Goal: Information Seeking & Learning: Compare options

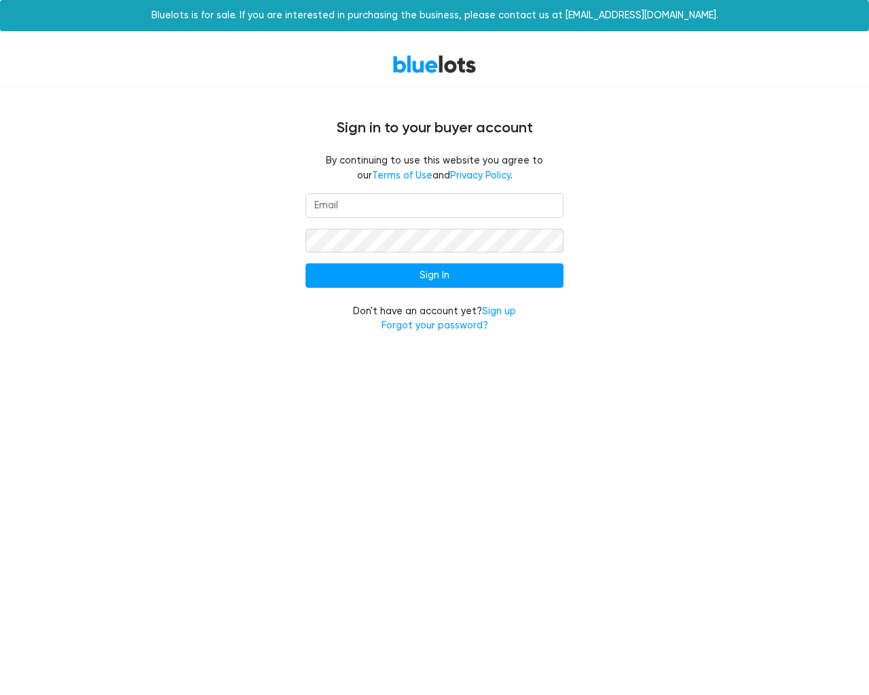
type input "[EMAIL_ADDRESS][DOMAIN_NAME]"
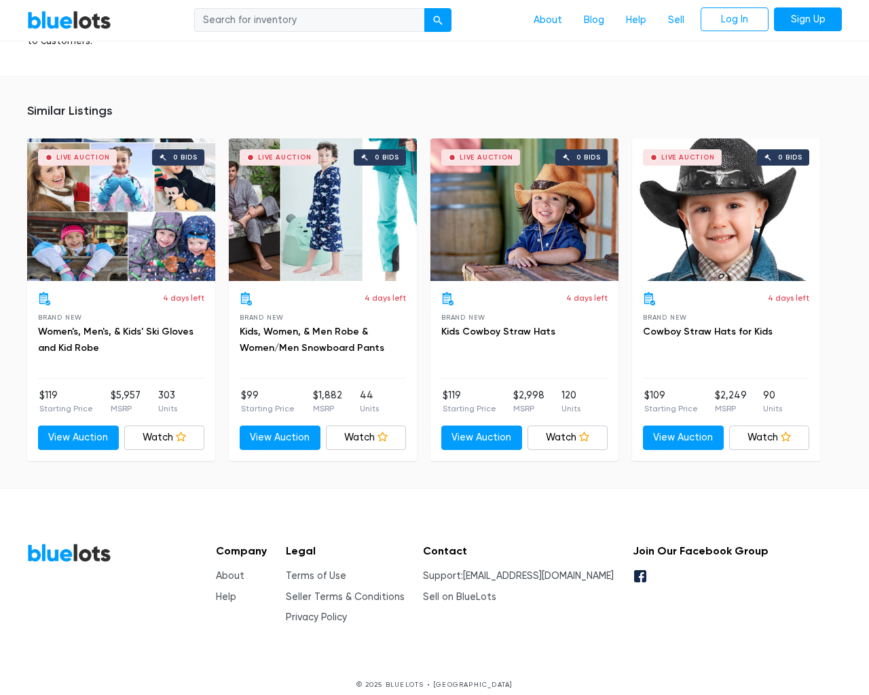
scroll to position [999, 0]
type input "the"
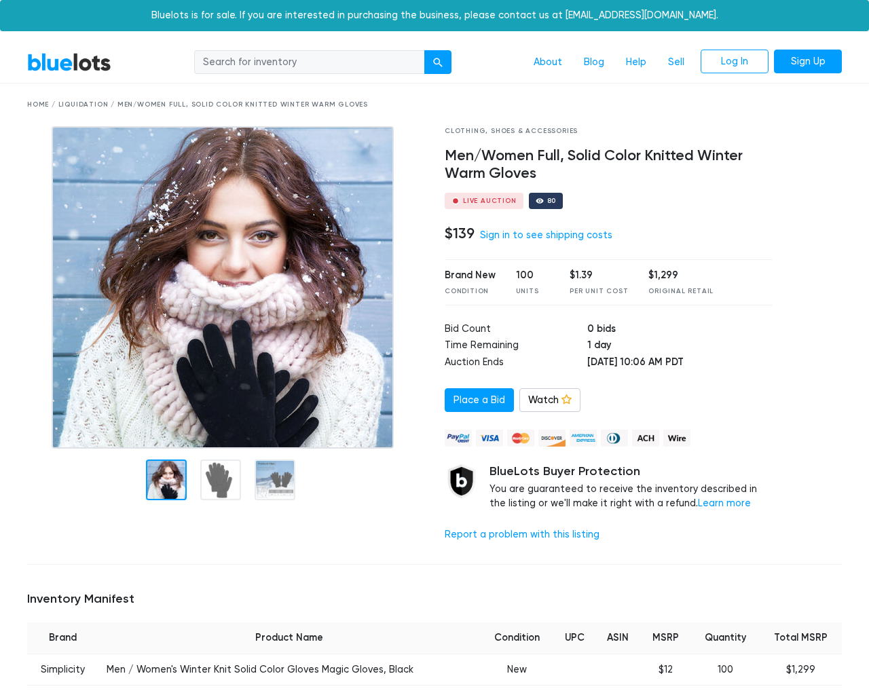
scroll to position [907, 0]
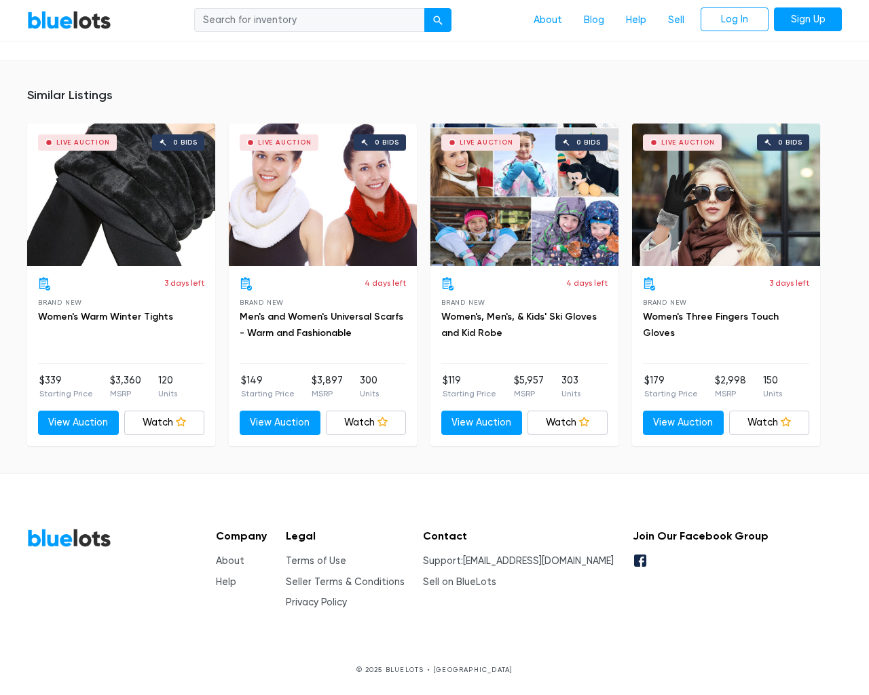
type input "the"
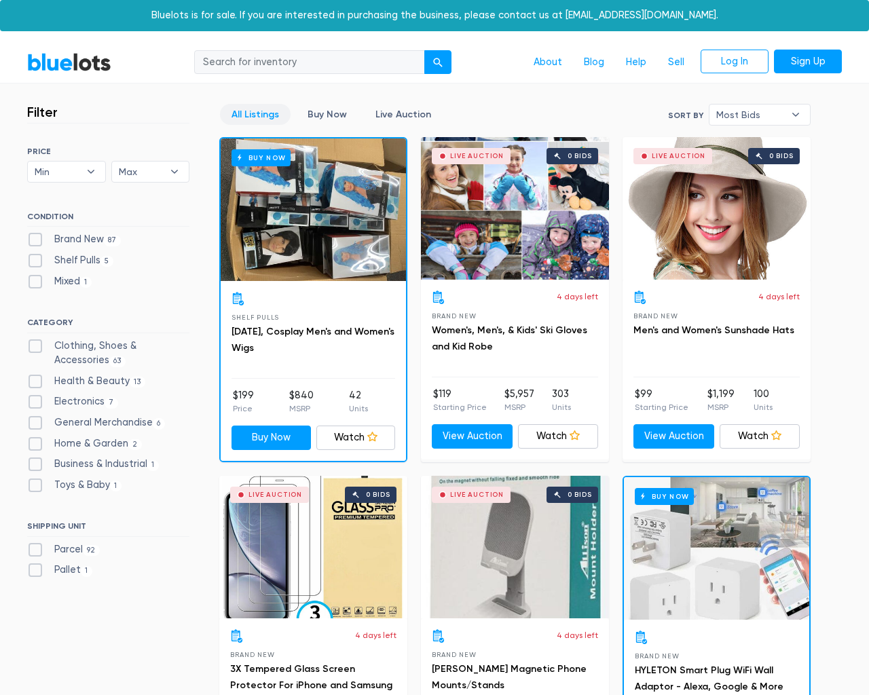
scroll to position [5480, 0]
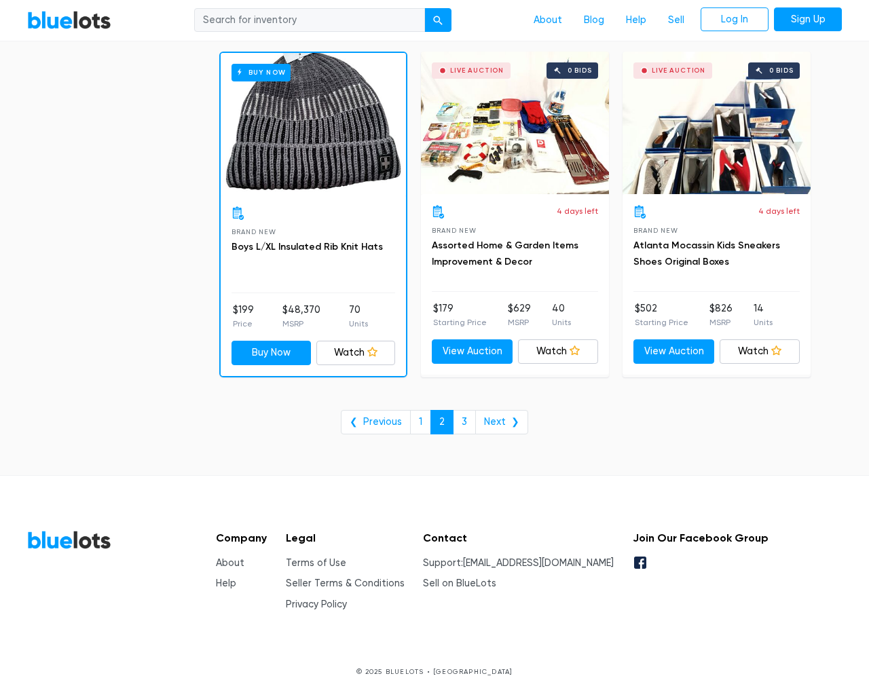
scroll to position [5480, 0]
type input "the"
type input "e"
checkbox New"] "false"
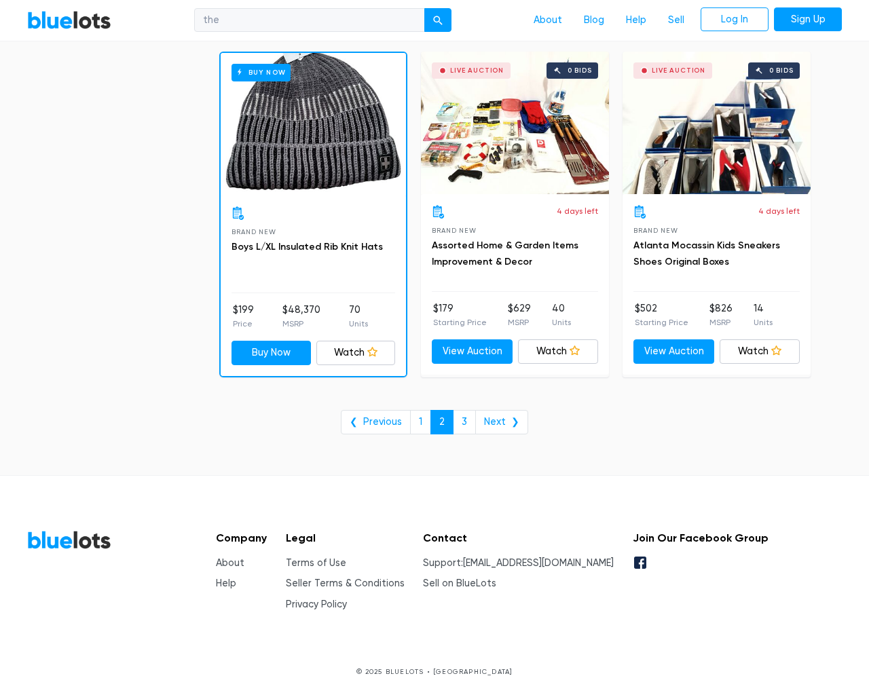
checkbox Pulls"] "false"
checkbox input "false"
checkbox Accessories"] "false"
checkbox Beauty"] "false"
checkbox input "false"
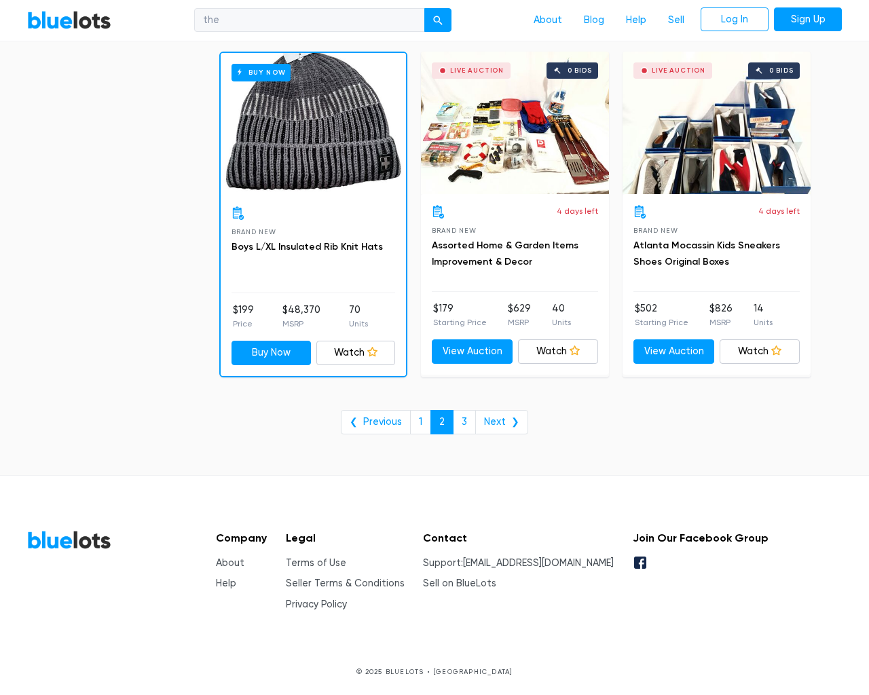
checkbox Merchandise"] "false"
checkbox Garden"] "false"
checkbox Industrial"] "false"
checkbox Baby"] "false"
checkbox input "false"
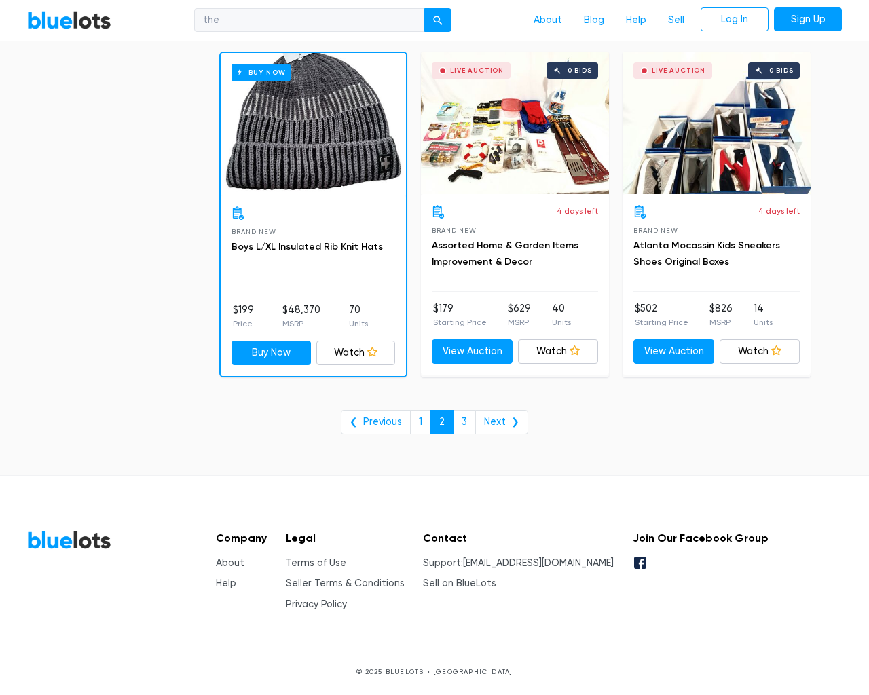
checkbox input "false"
type input "e"
select select "10000"
select select "50000"
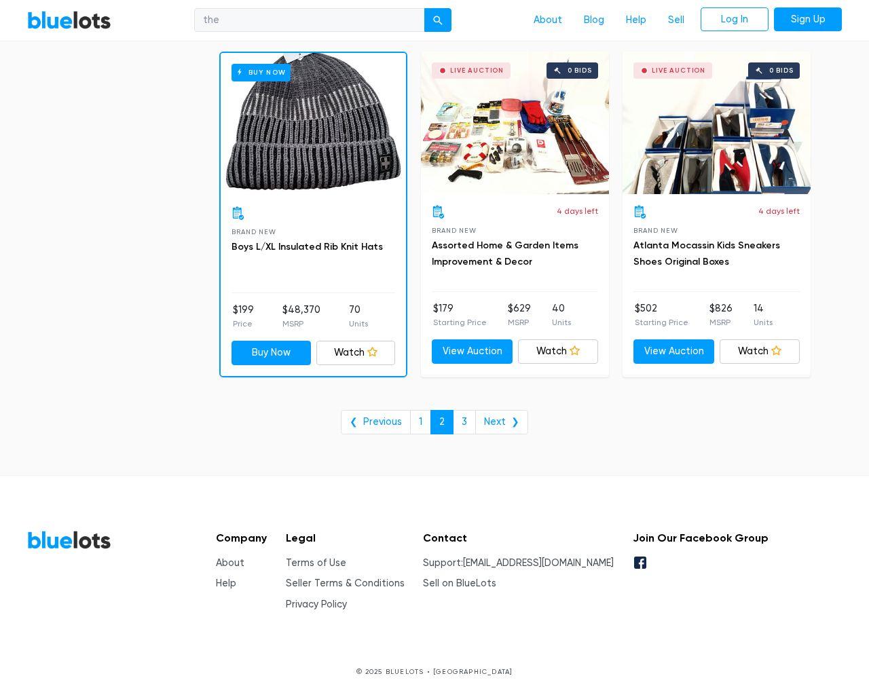
select select "ending_soonest"
select select "50000"
select select "highest_price"
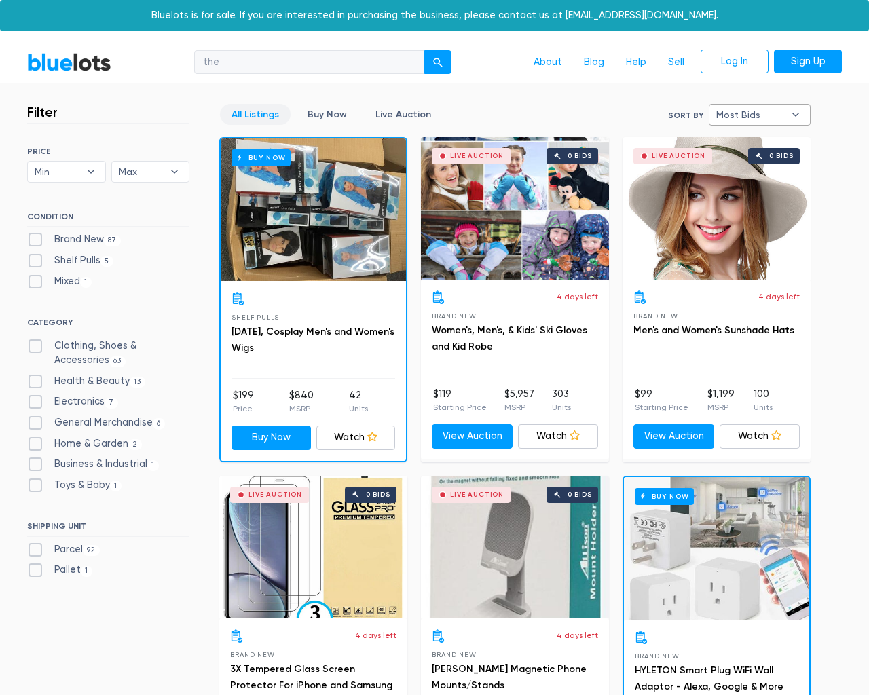
type input "e"
checkbox New"] "false"
checkbox Pulls"] "false"
checkbox input "false"
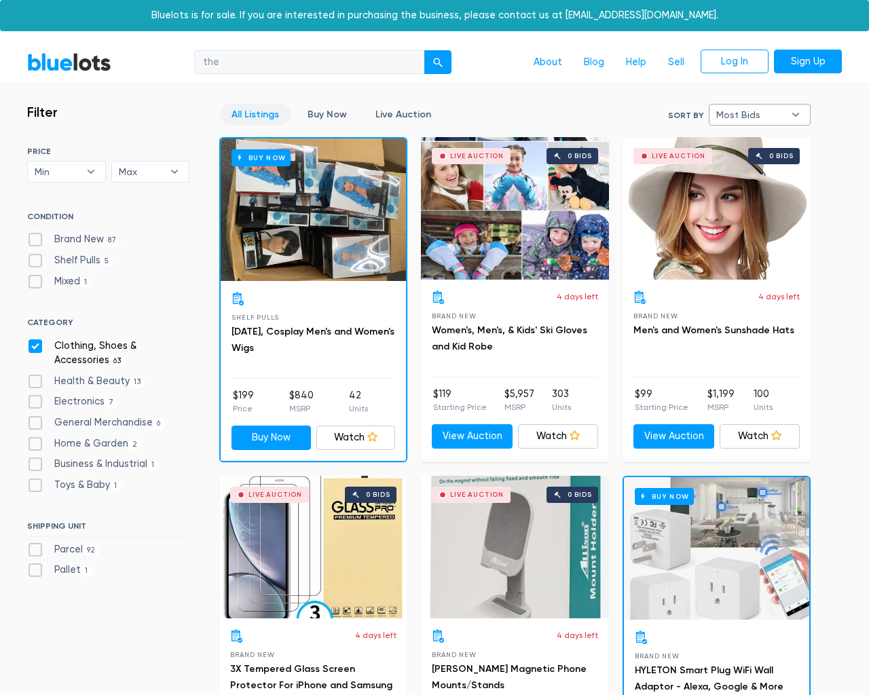
checkbox Accessories"] "false"
checkbox Beauty"] "false"
checkbox input "false"
checkbox Merchandise"] "false"
checkbox Garden"] "false"
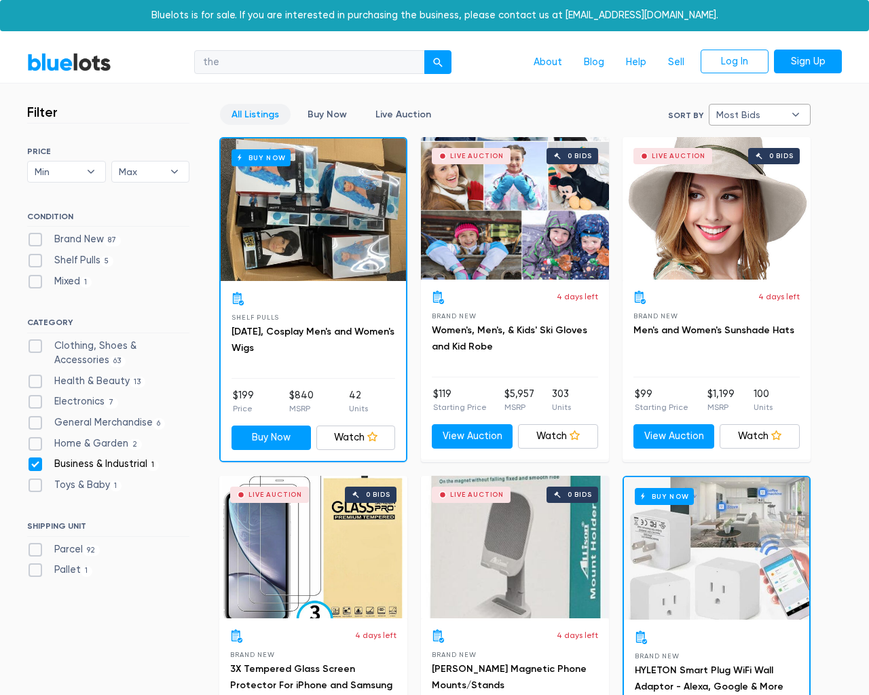
checkbox Industrial"] "false"
checkbox Baby"] "false"
checkbox input "false"
type input "e"
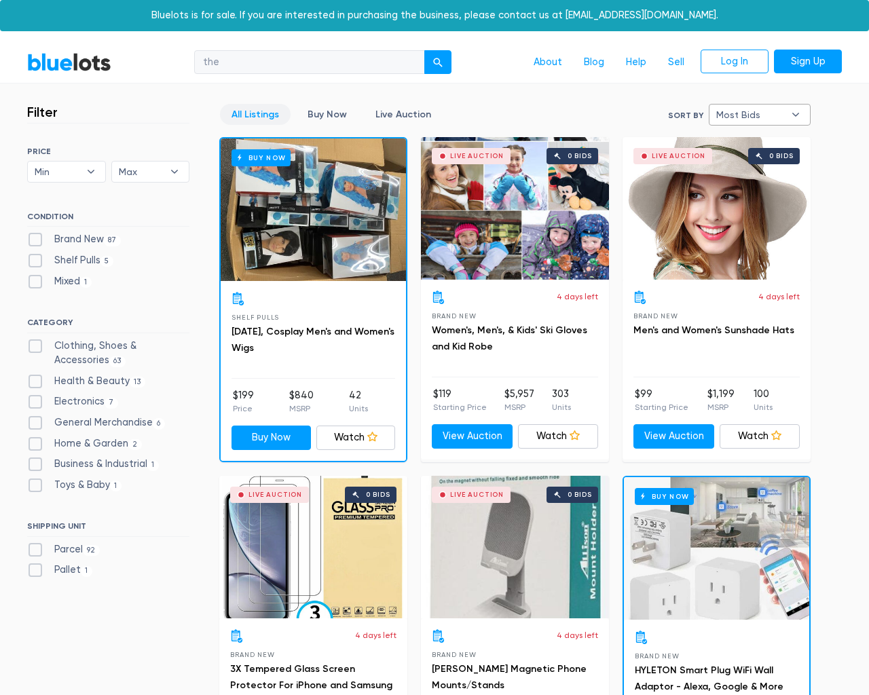
type input "e"
checkbox New"] "false"
checkbox Pulls"] "false"
checkbox input "false"
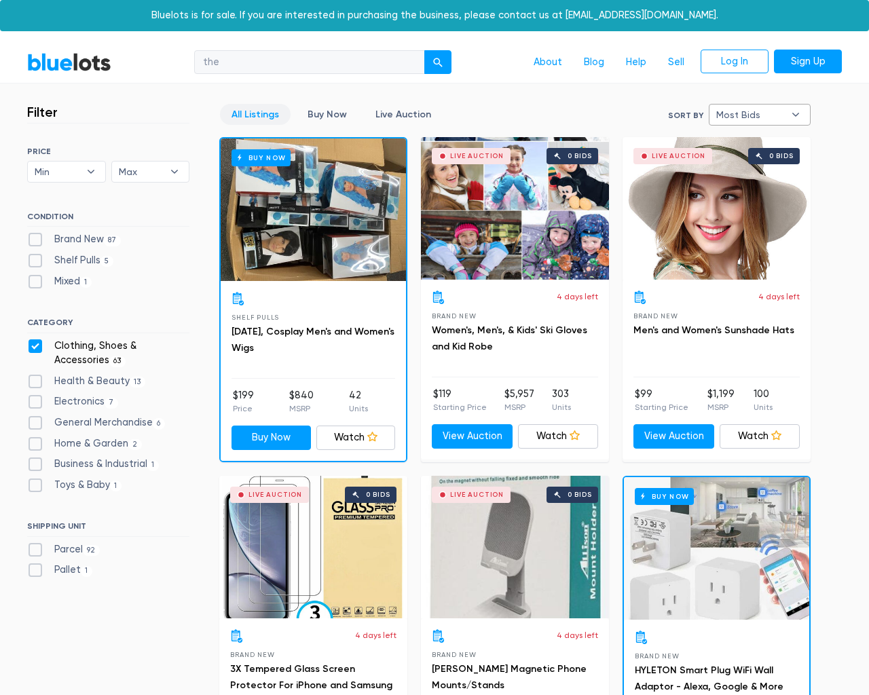
checkbox Accessories"] "false"
checkbox Beauty"] "false"
checkbox input "false"
checkbox Merchandise"] "false"
checkbox Garden"] "false"
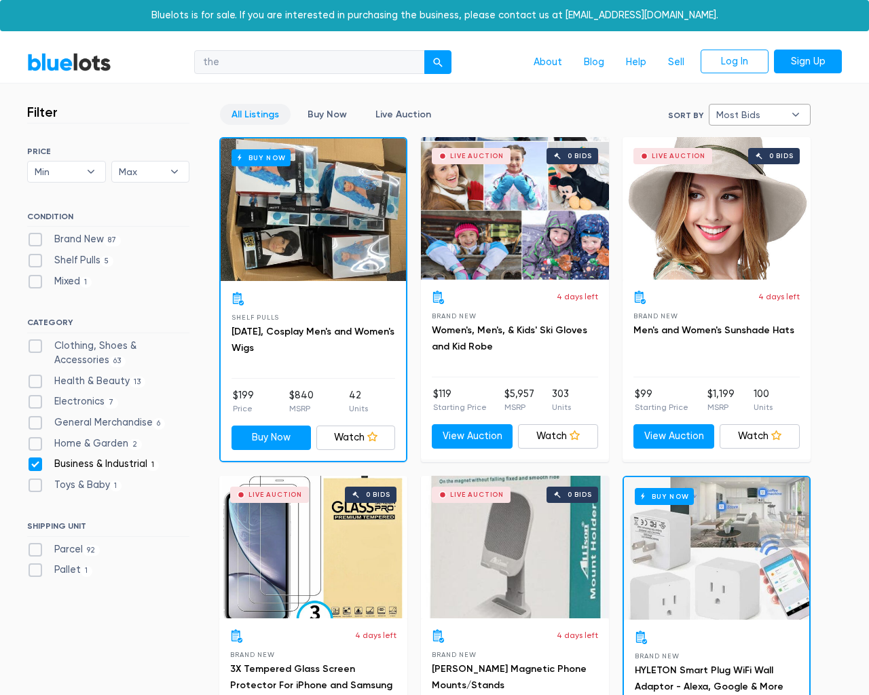
checkbox Industrial"] "false"
checkbox Baby"] "false"
checkbox input "false"
type input "e"
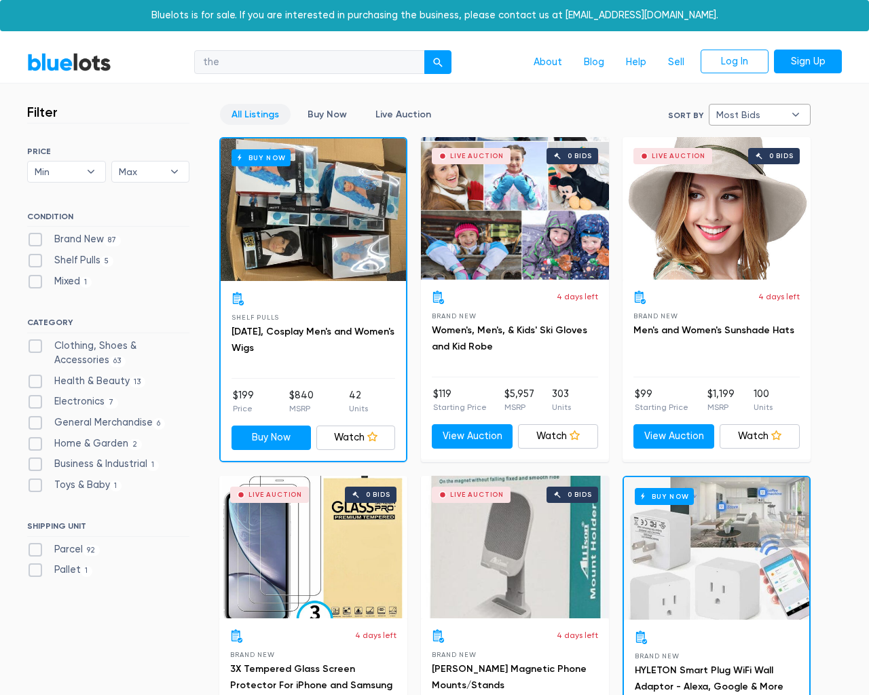
select select
select select "most_bids"
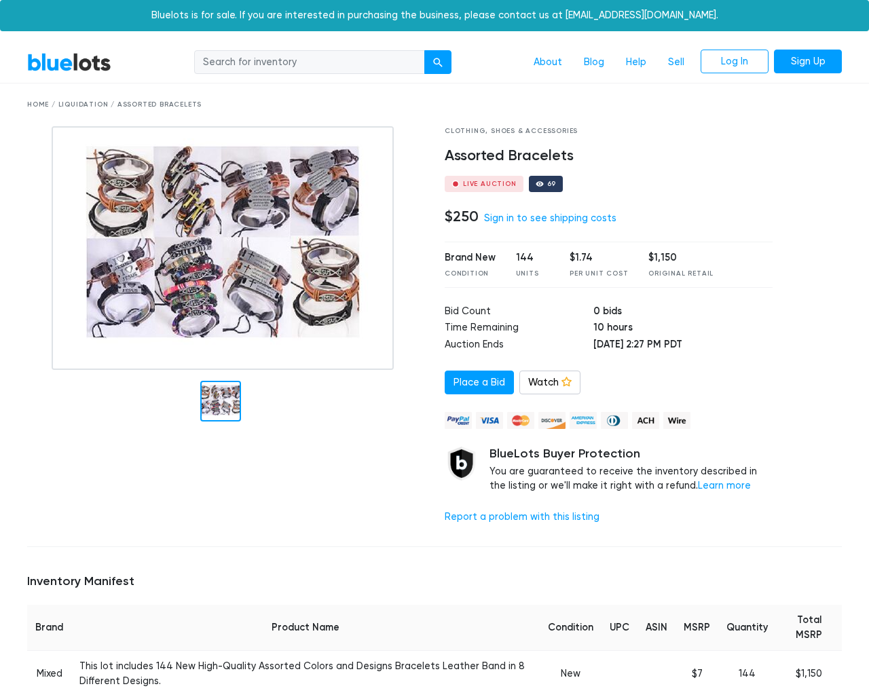
scroll to position [889, 0]
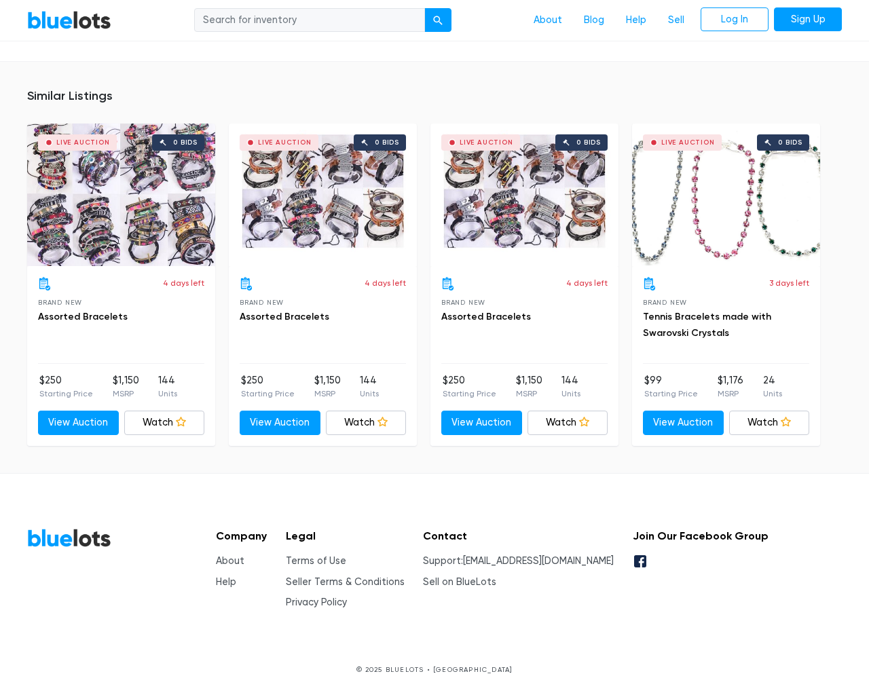
type input "the"
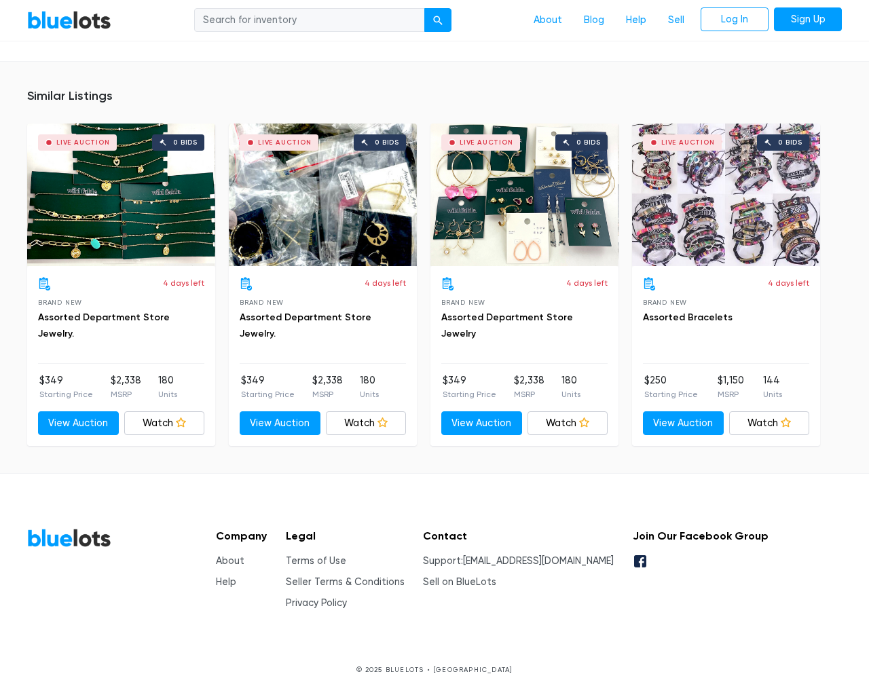
scroll to position [918, 0]
type input "the"
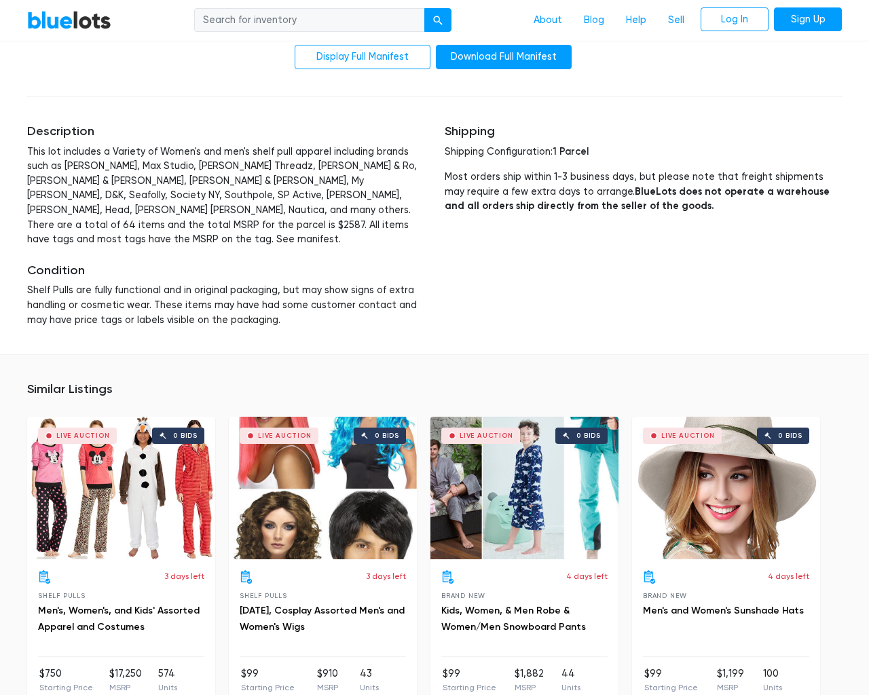
scroll to position [2859, 0]
type input "the"
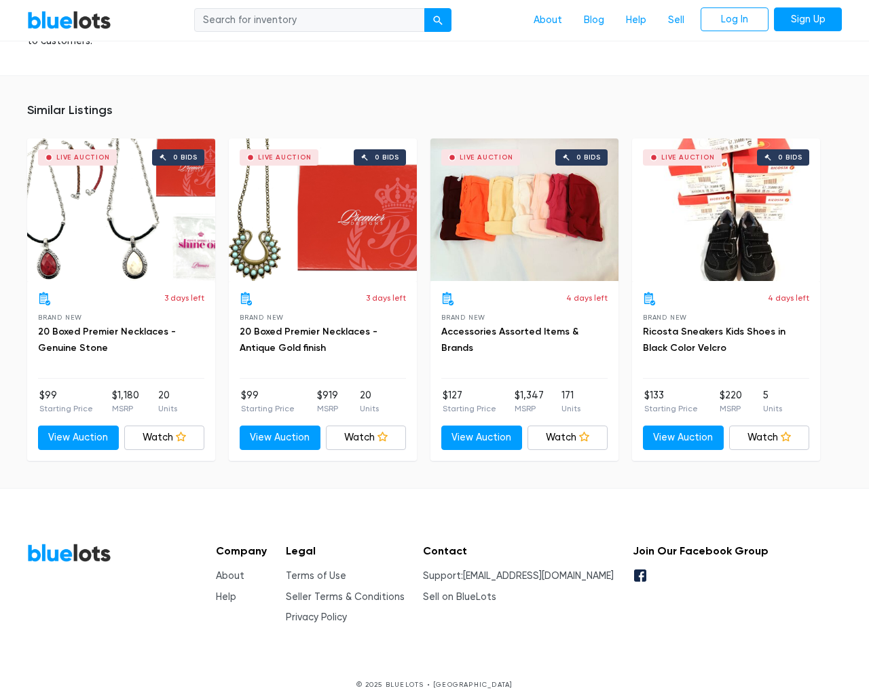
scroll to position [966, 0]
type input "the"
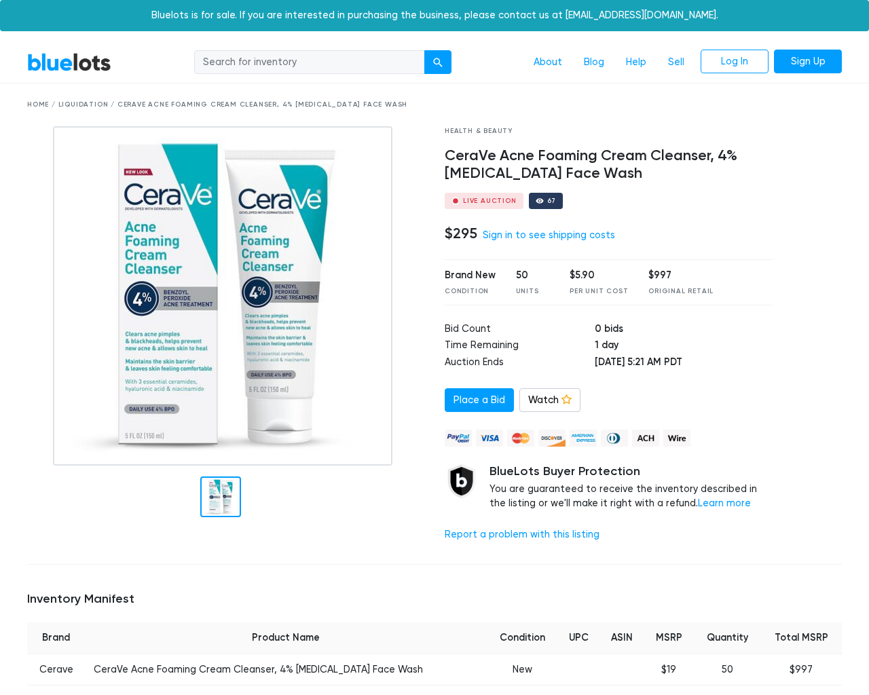
scroll to position [895, 0]
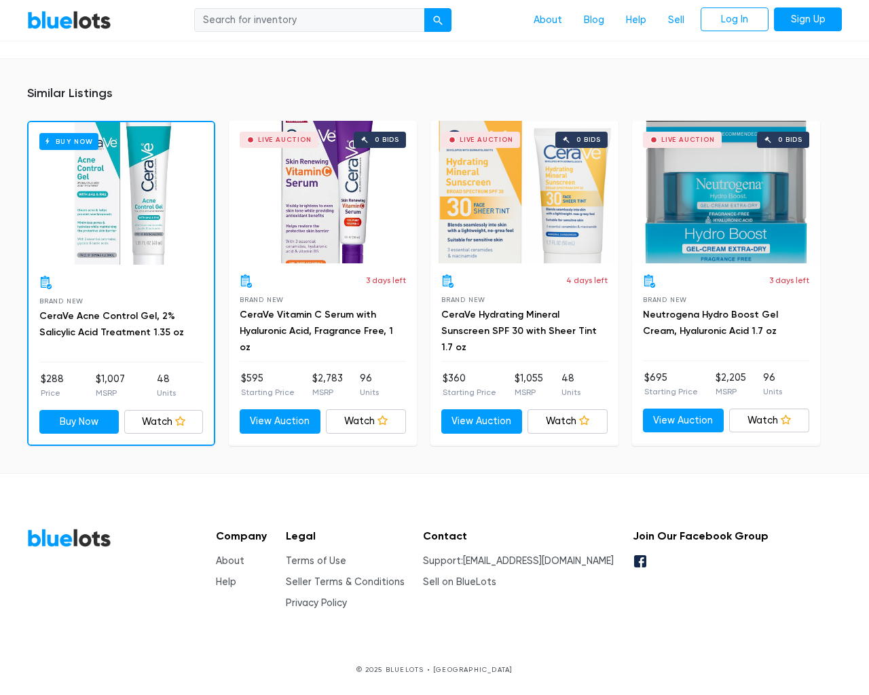
type input "the"
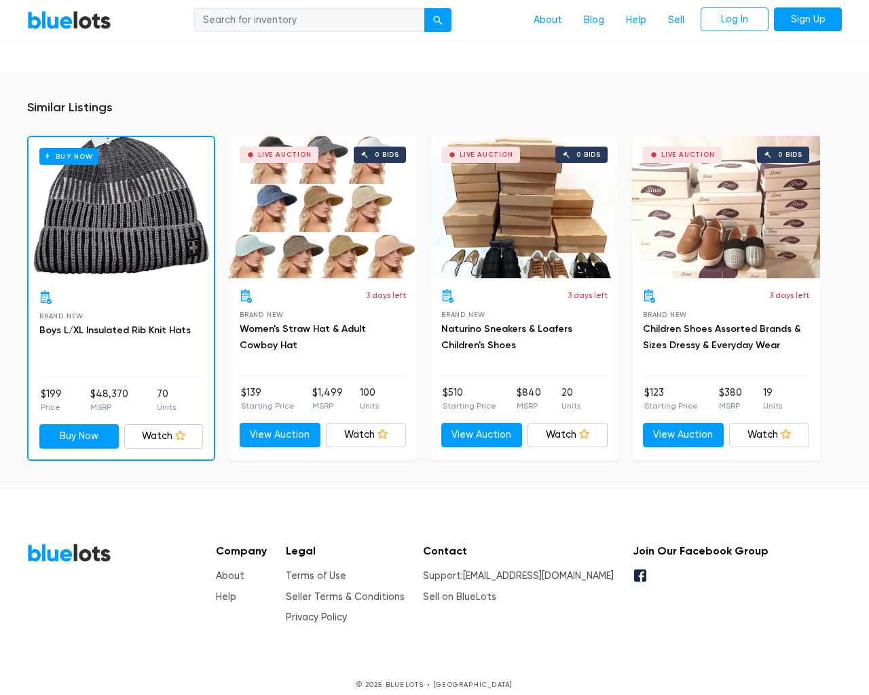
scroll to position [994, 0]
type input "the"
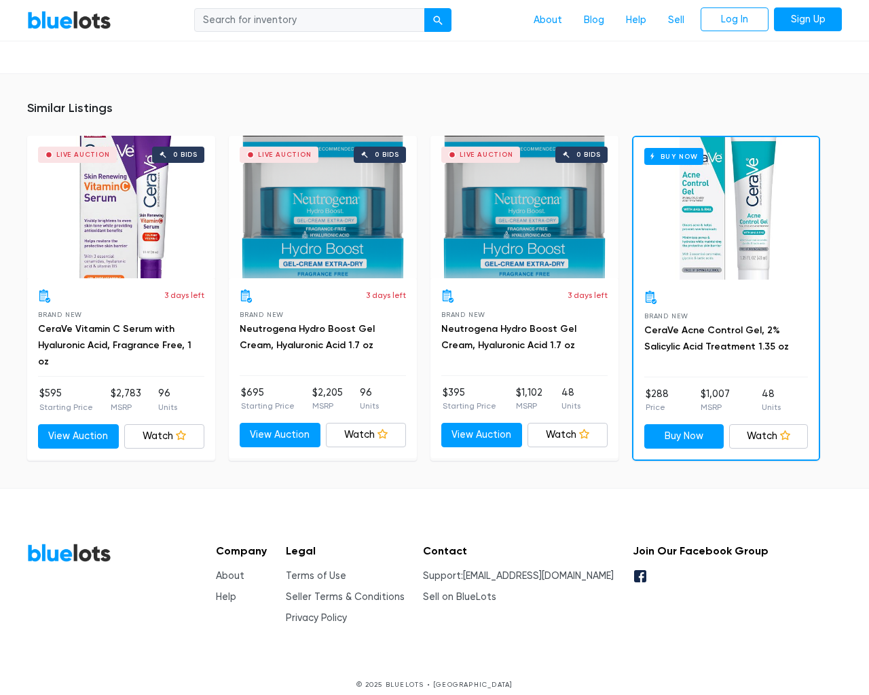
scroll to position [924, 0]
type input "the"
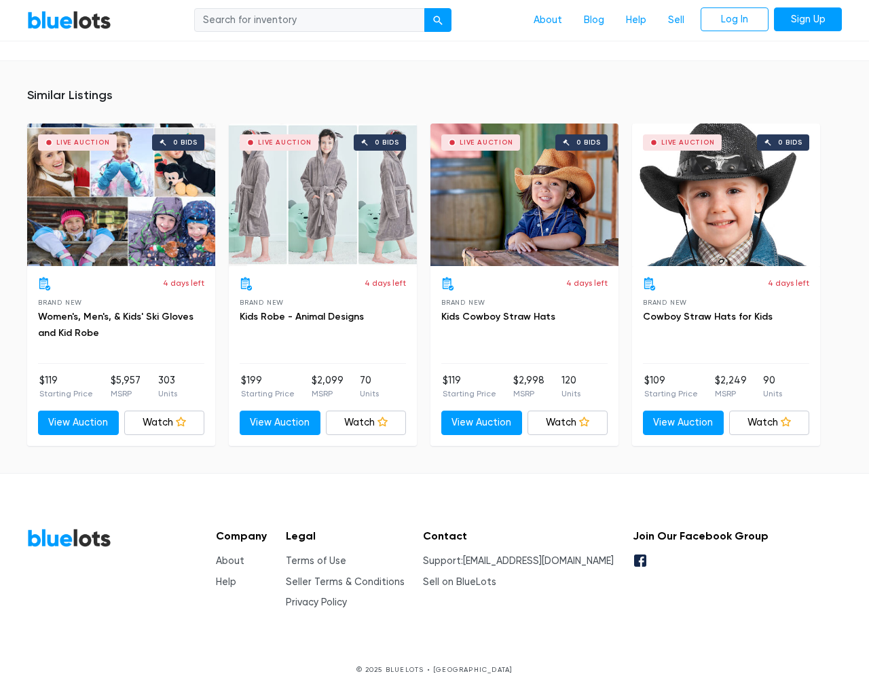
scroll to position [975, 0]
type input "the"
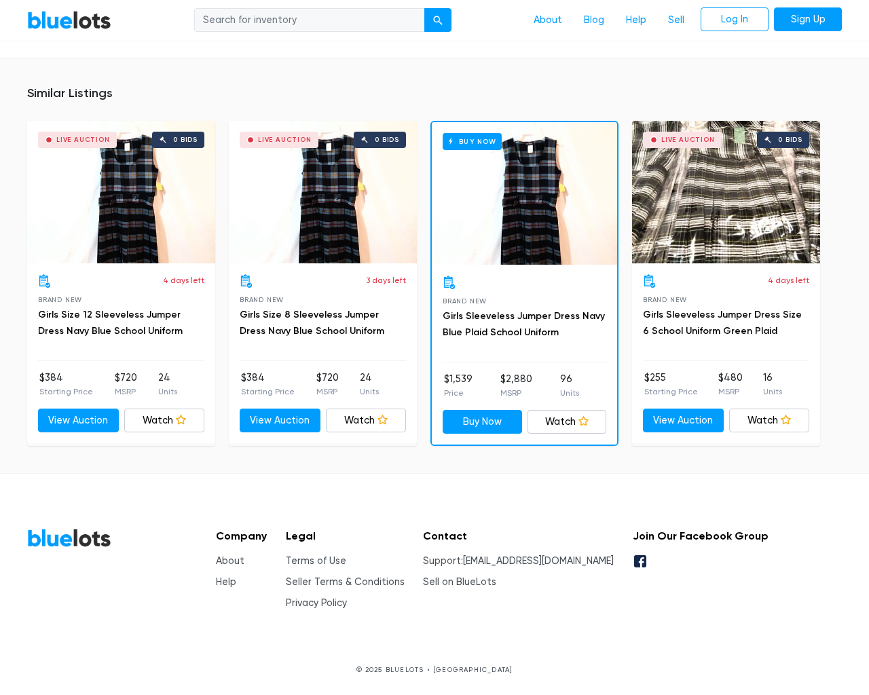
scroll to position [851, 0]
type input "the"
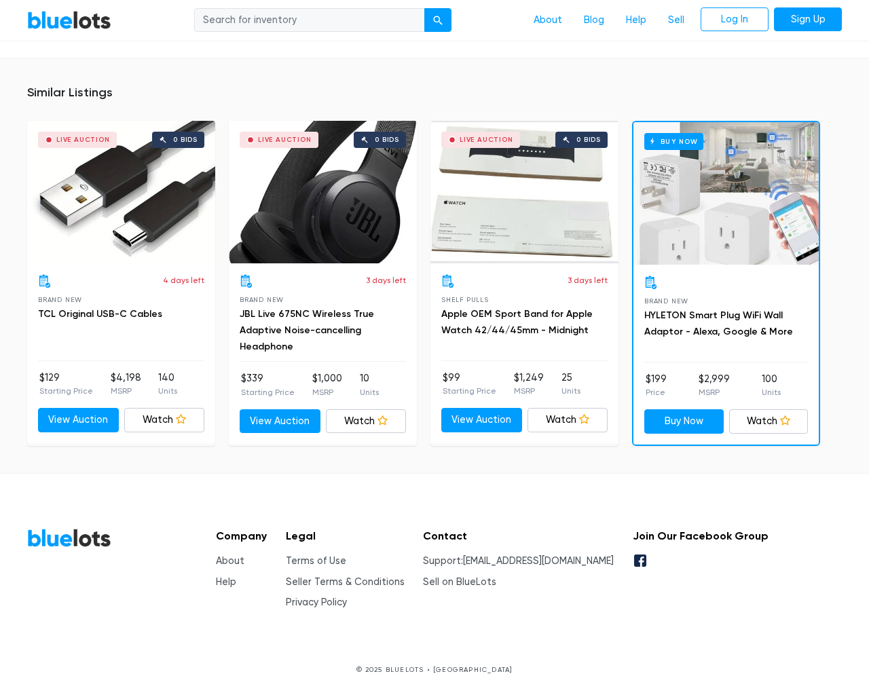
scroll to position [910, 0]
type input "the"
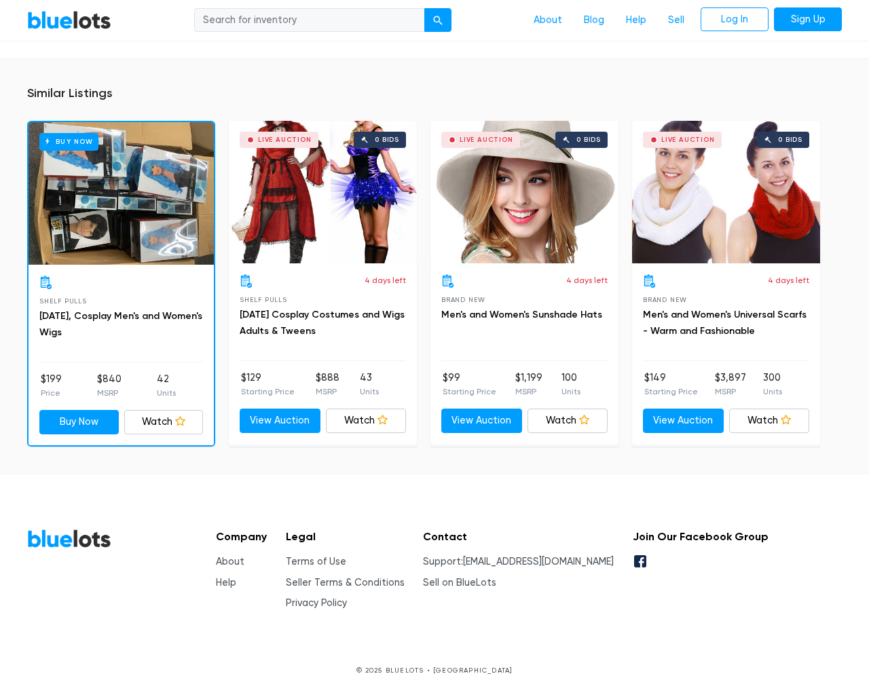
scroll to position [1038, 0]
type input "the"
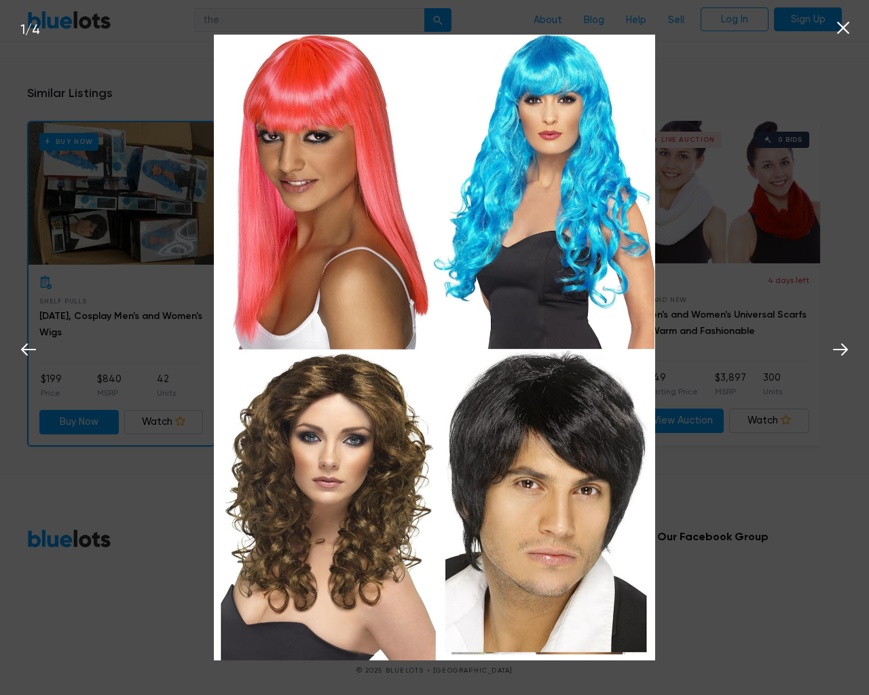
scroll to position [1039, 0]
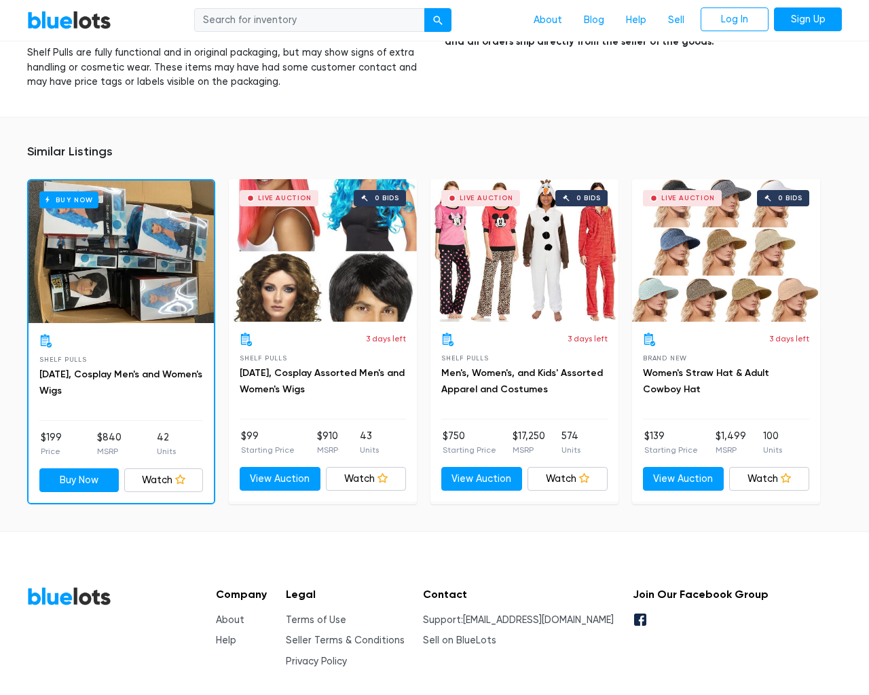
scroll to position [1333, 0]
type input "the"
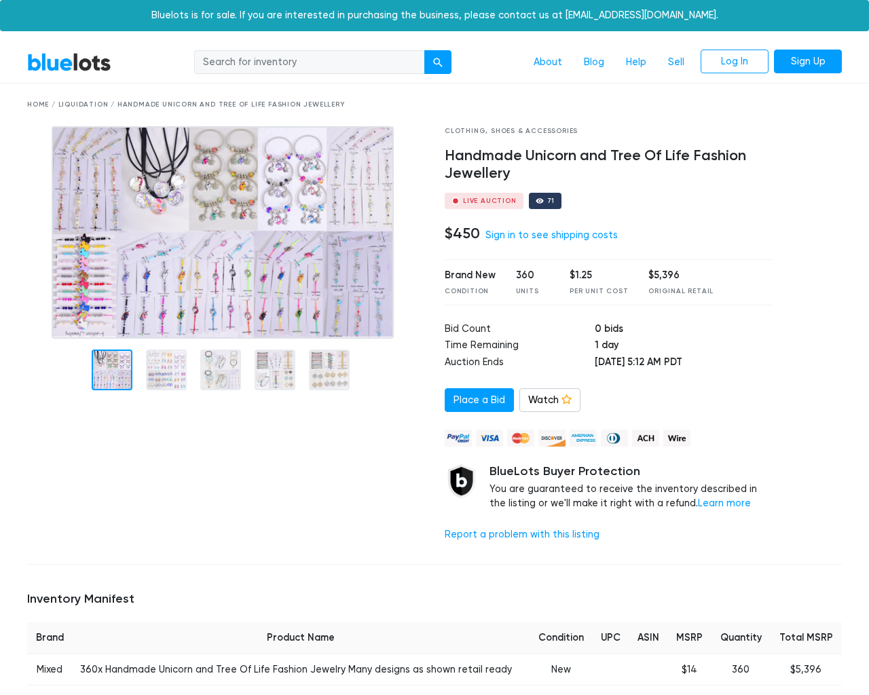
scroll to position [877, 0]
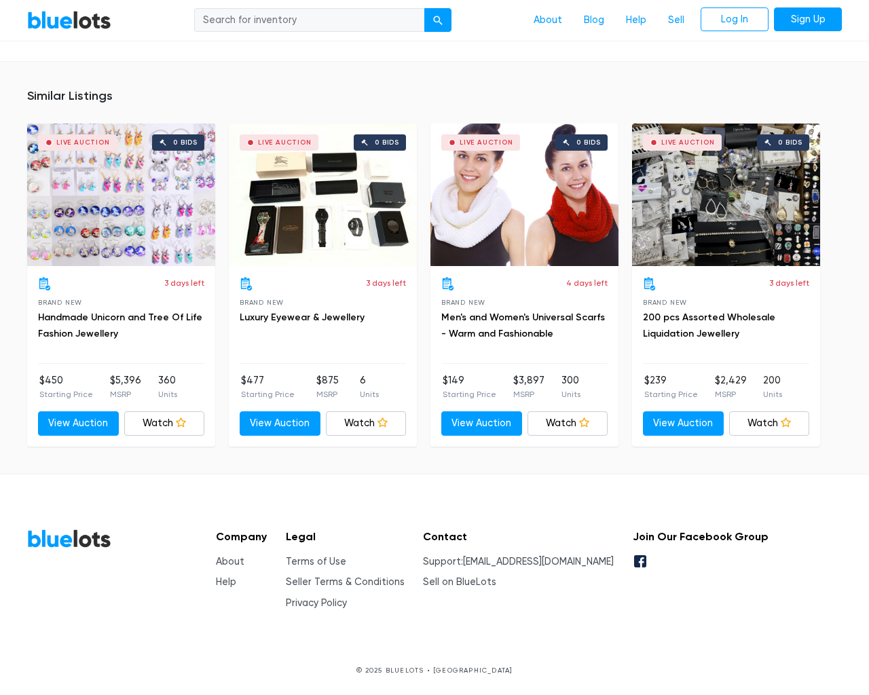
type input "the"
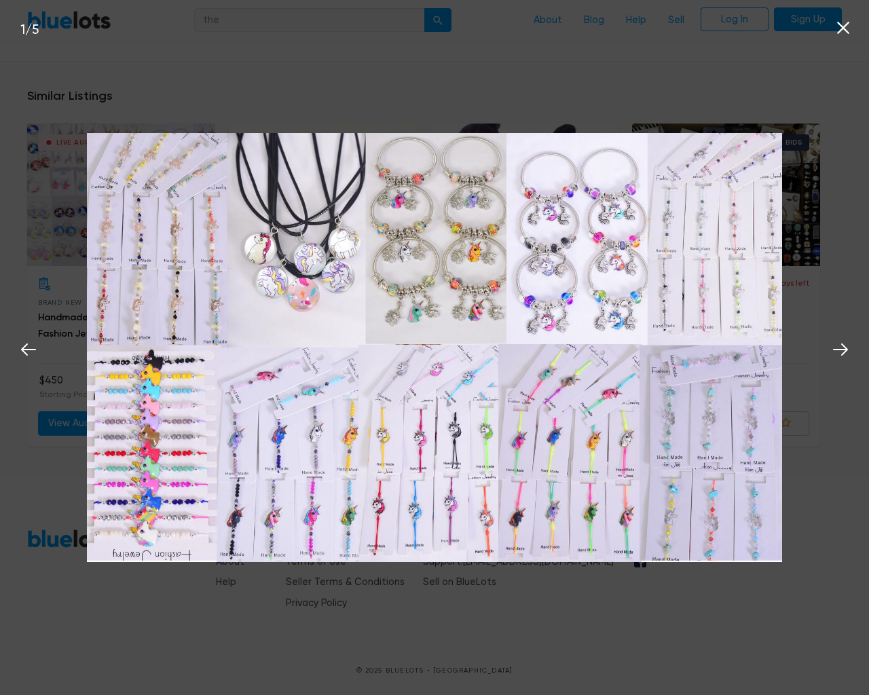
scroll to position [878, 0]
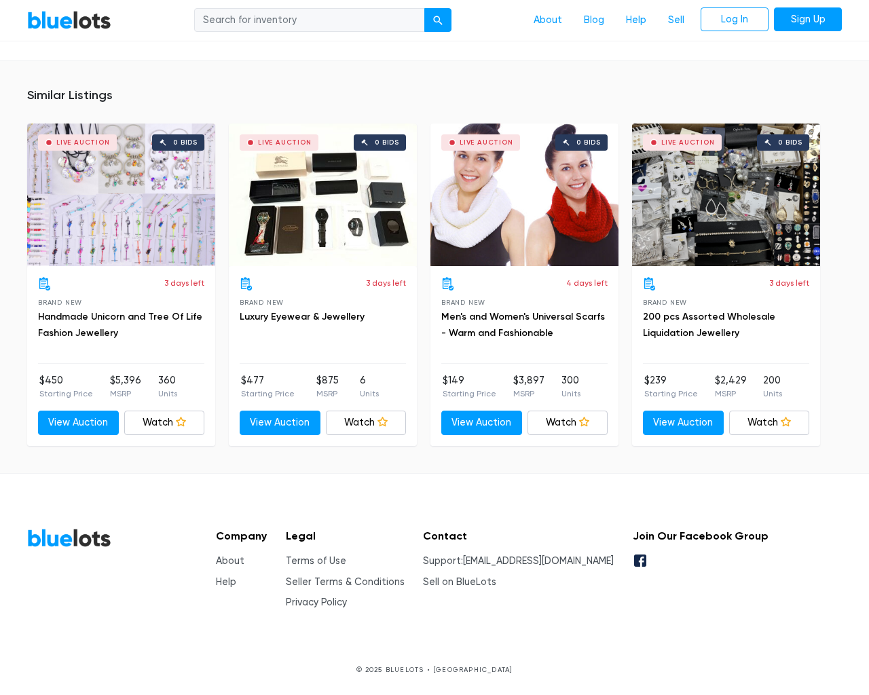
scroll to position [907, 0]
type input "the"
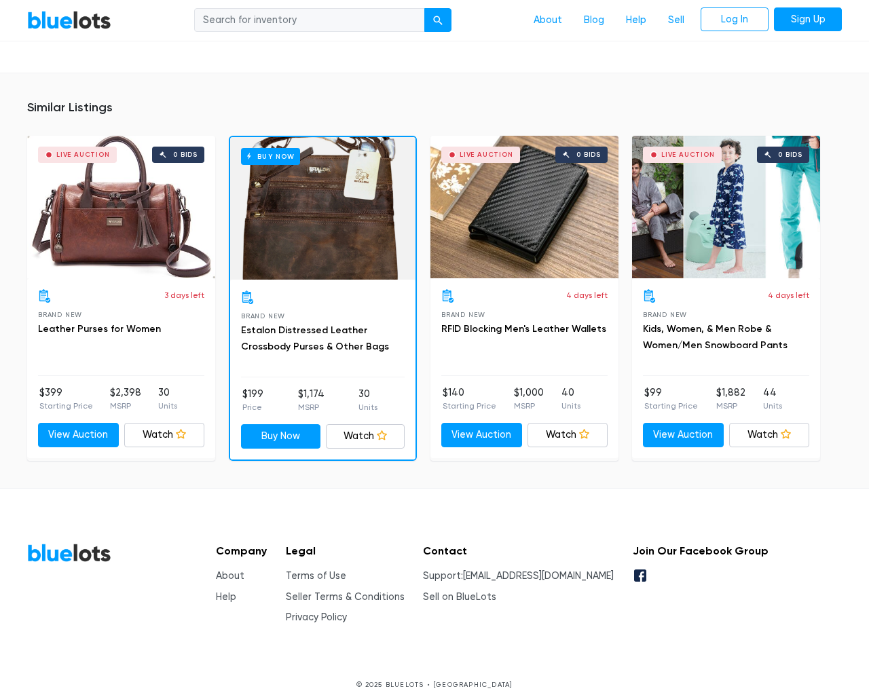
scroll to position [895, 0]
type input "the"
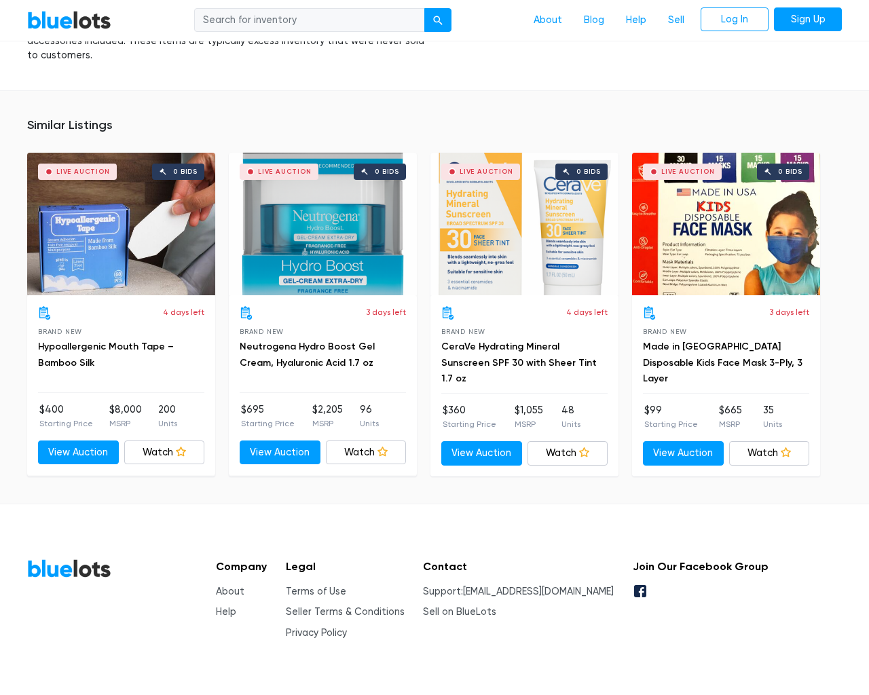
scroll to position [889, 0]
type input "the"
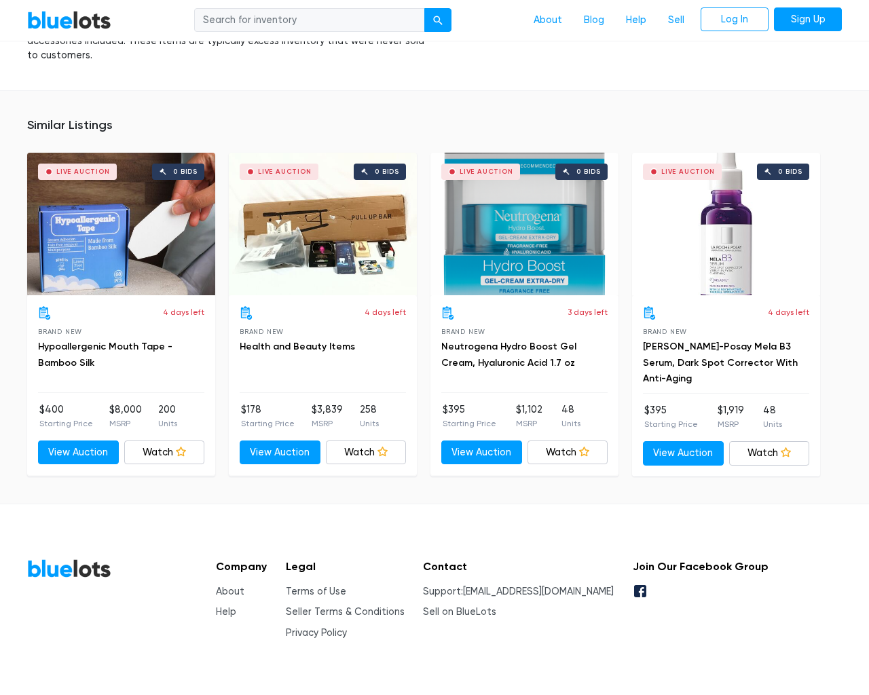
scroll to position [889, 0]
type input "the"
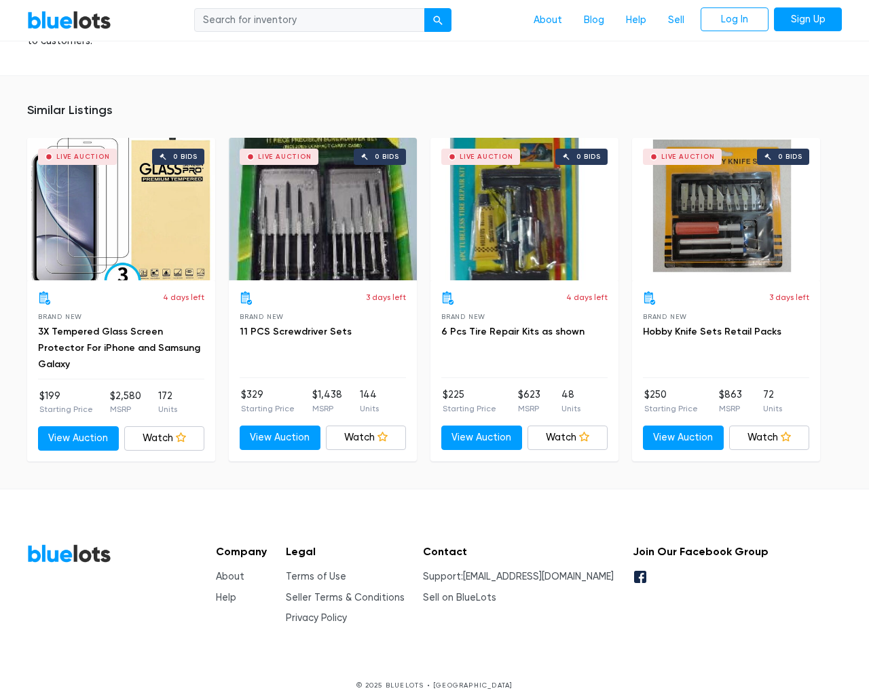
scroll to position [937, 0]
type input "the"
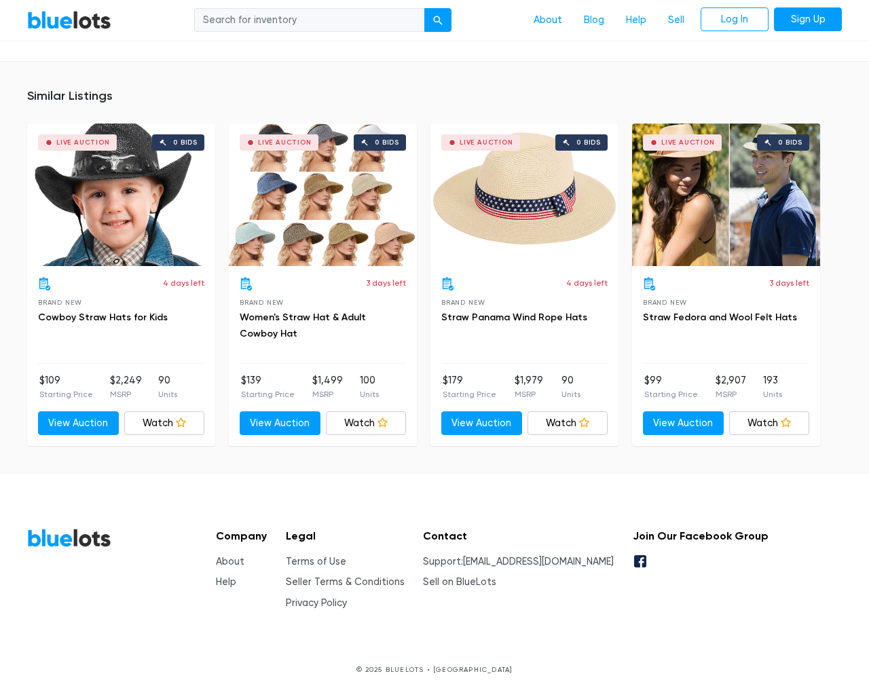
scroll to position [999, 0]
type input "the"
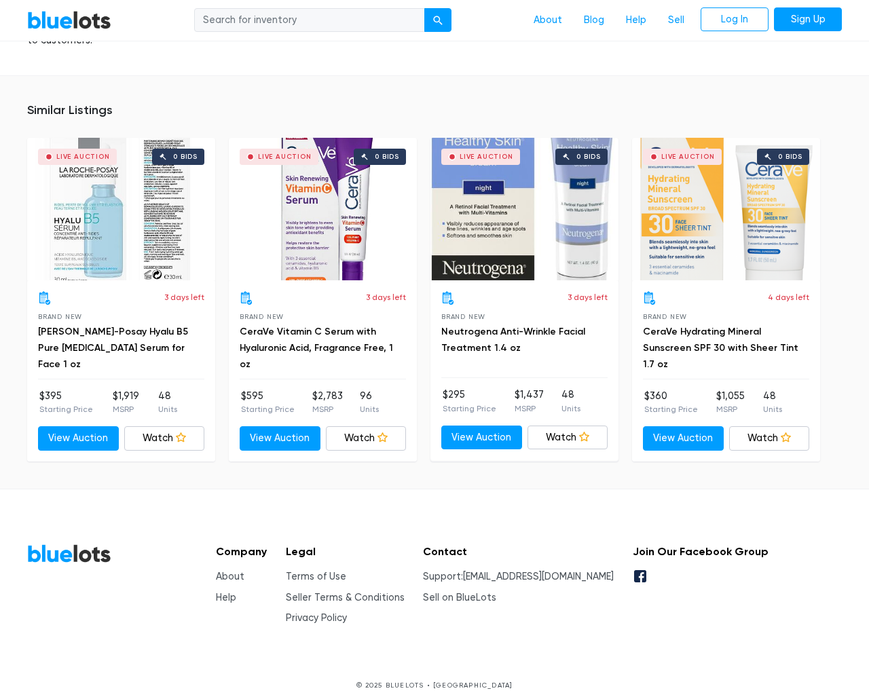
scroll to position [951, 0]
type input "the"
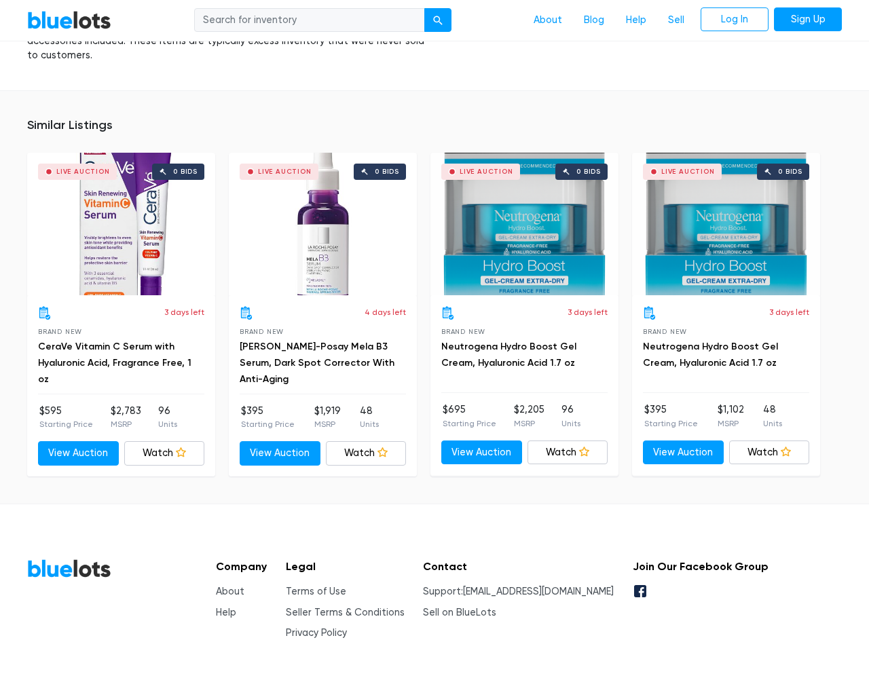
scroll to position [936, 0]
type input "the"
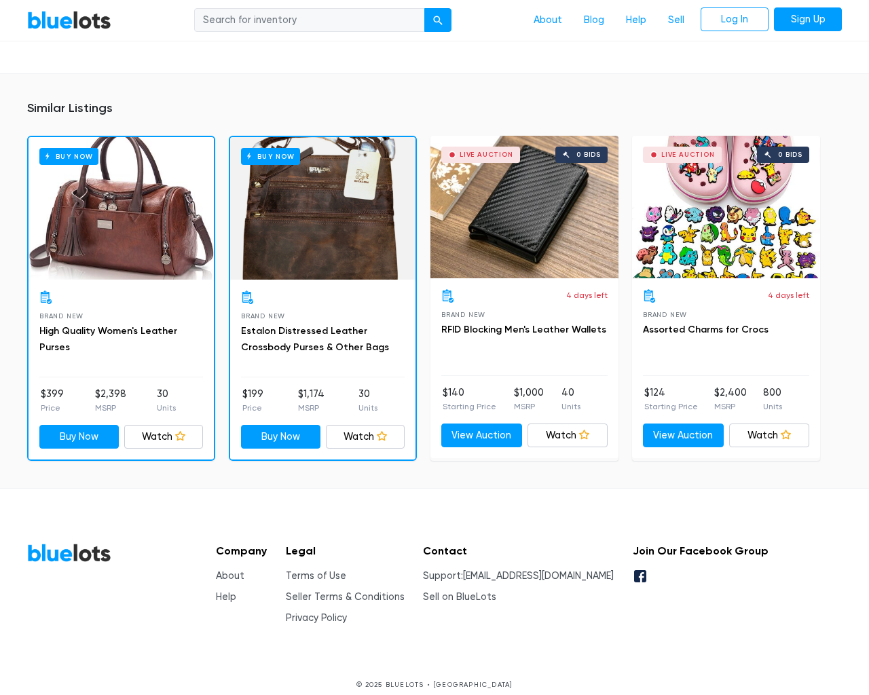
scroll to position [906, 0]
type input "the"
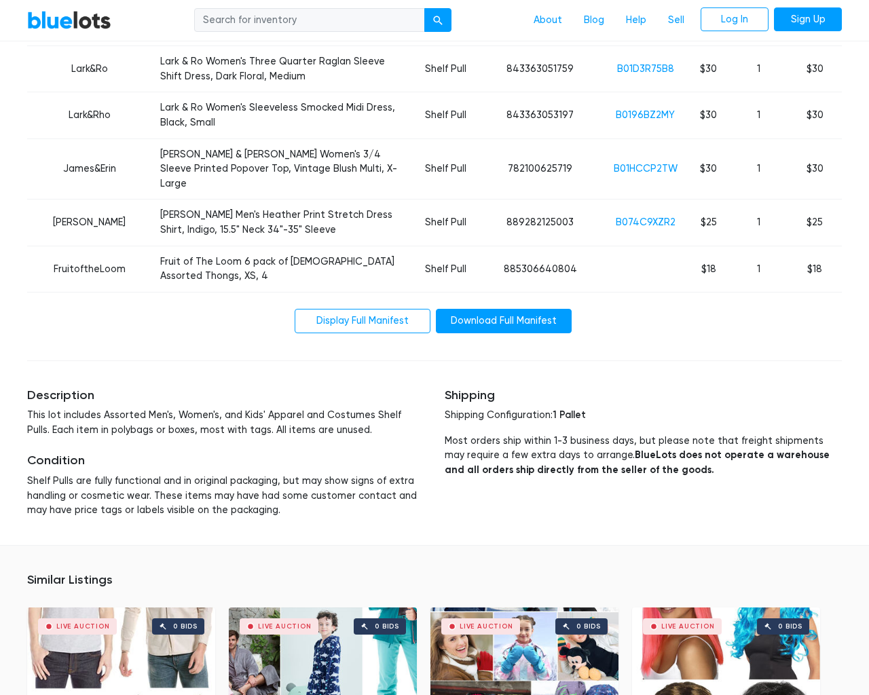
scroll to position [3664, 0]
type input "the"
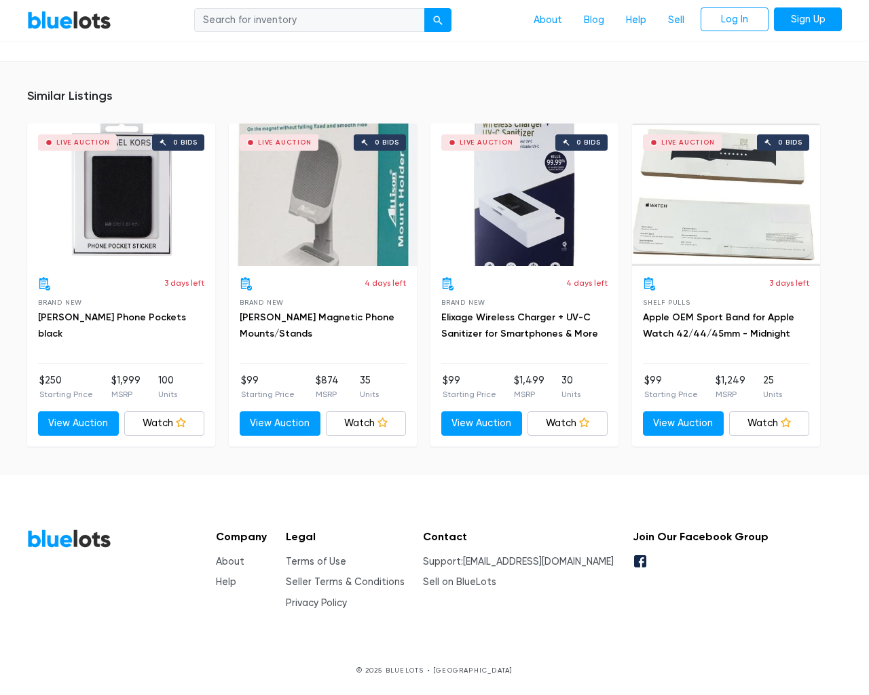
scroll to position [903, 0]
type input "the"
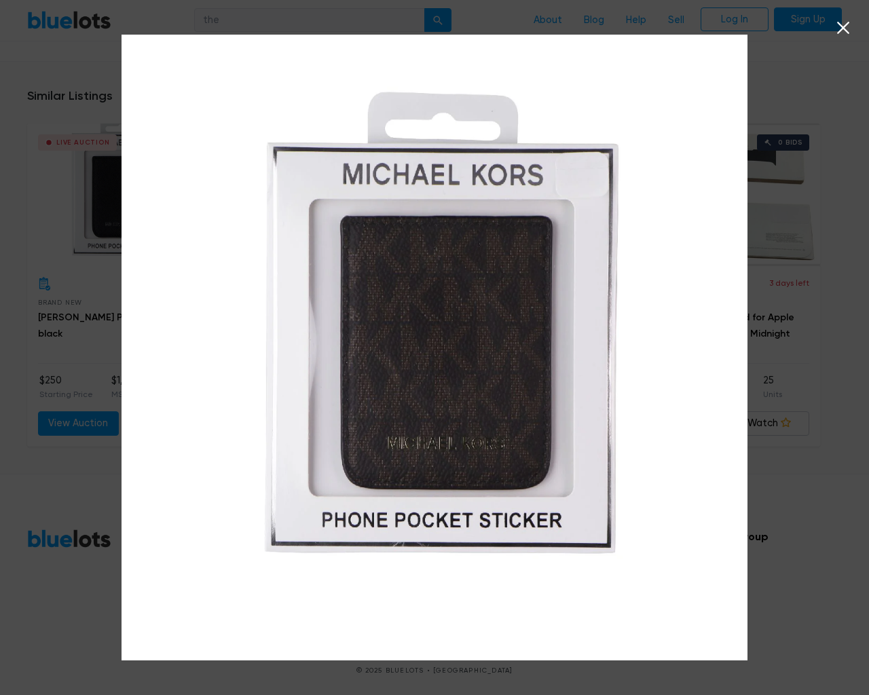
scroll to position [904, 0]
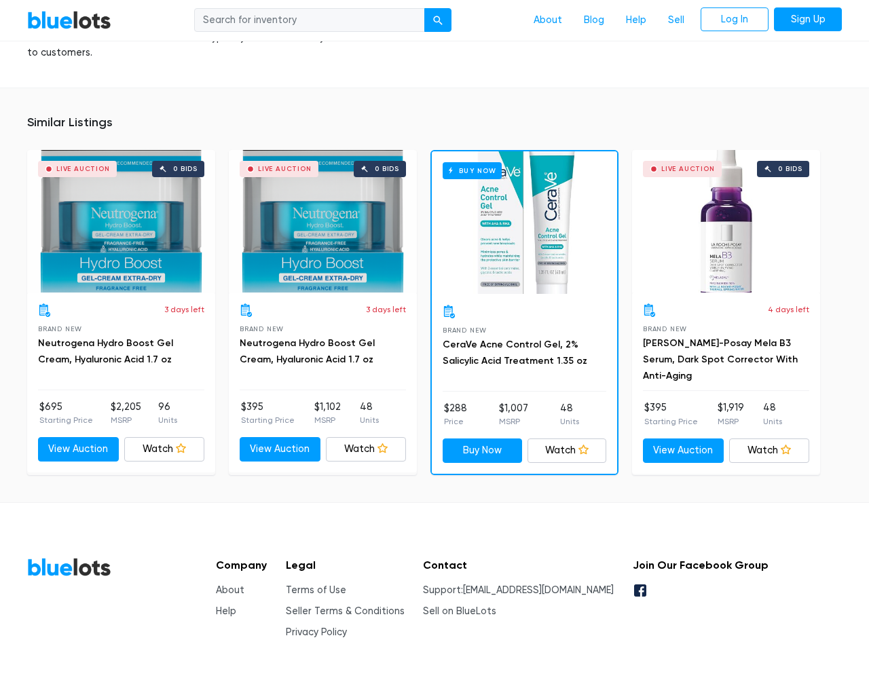
scroll to position [910, 0]
type input "the"
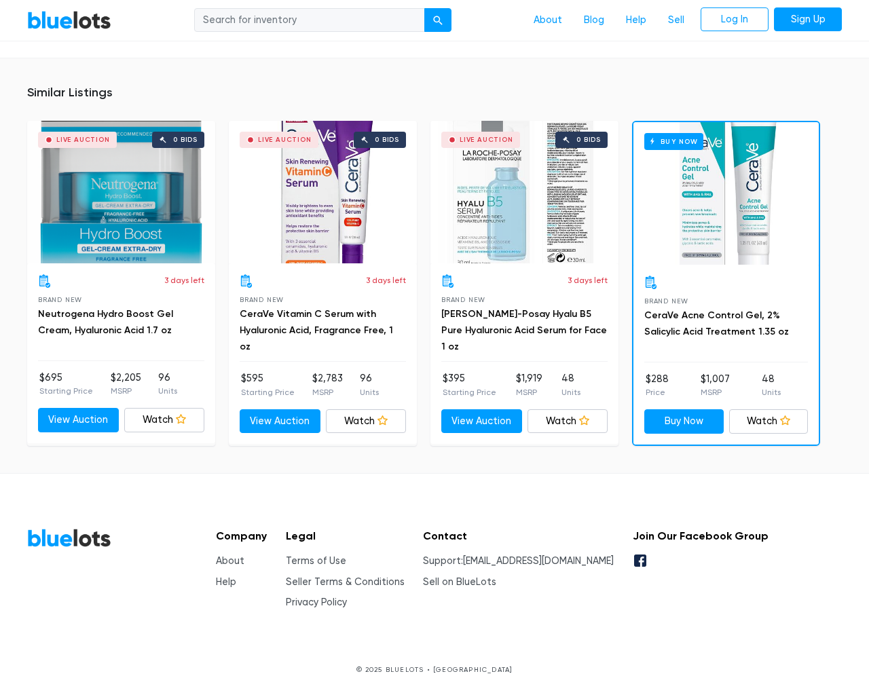
scroll to position [910, 0]
type input "the"
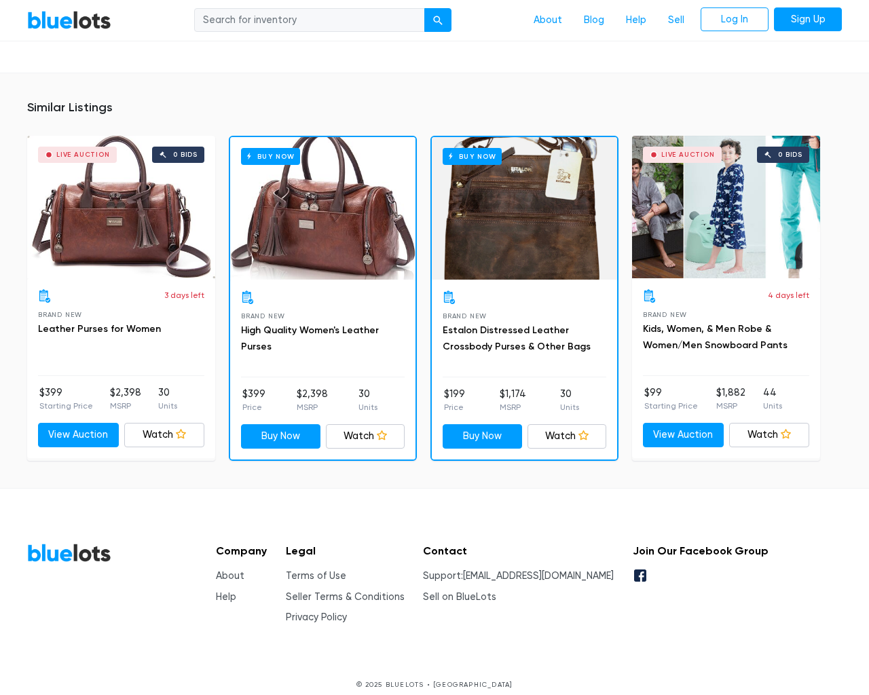
scroll to position [994, 0]
type input "the"
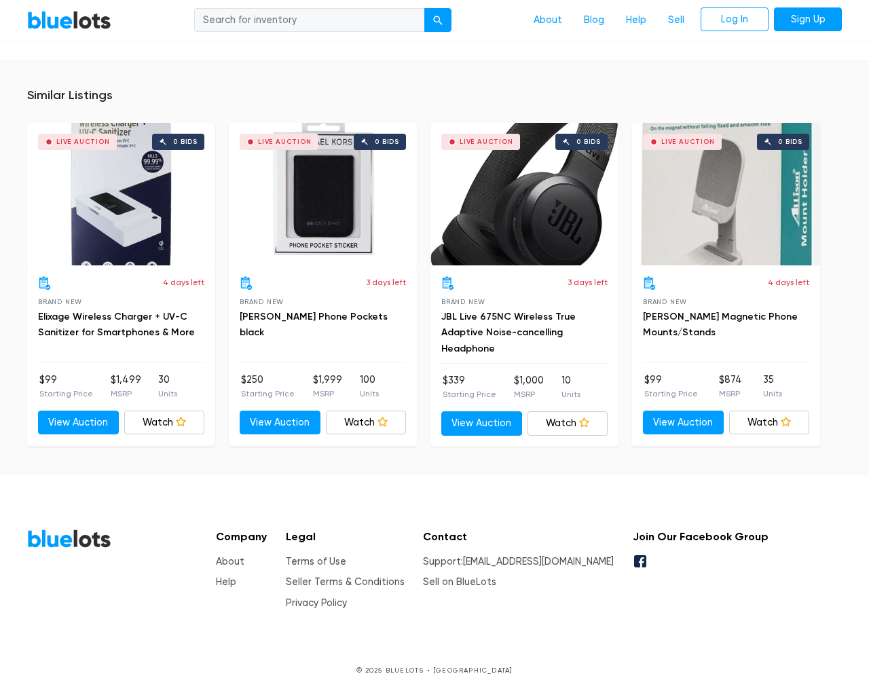
scroll to position [846, 0]
type input "the"
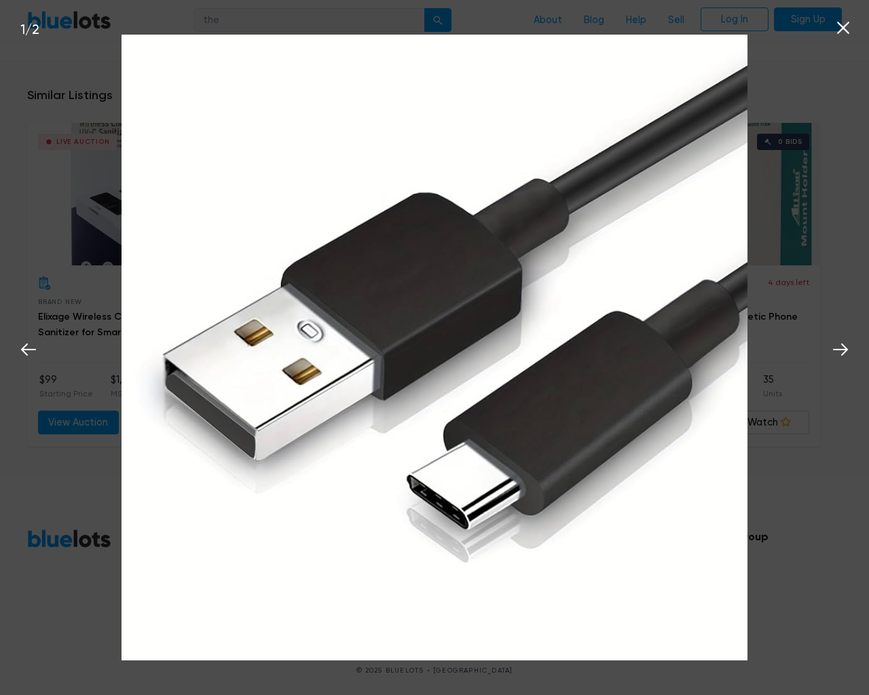
scroll to position [846, 0]
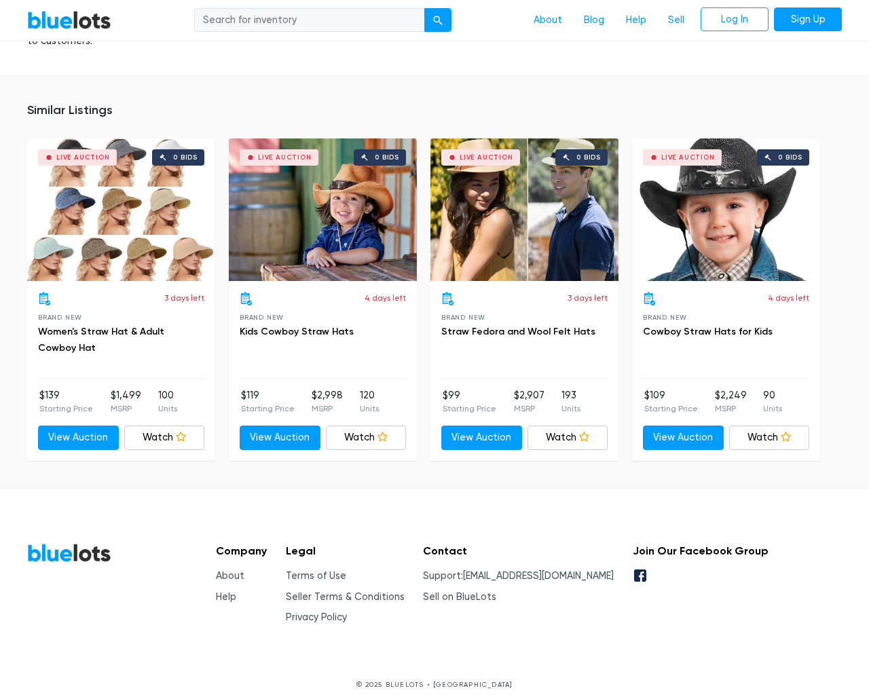
scroll to position [1878, 0]
type input "the"
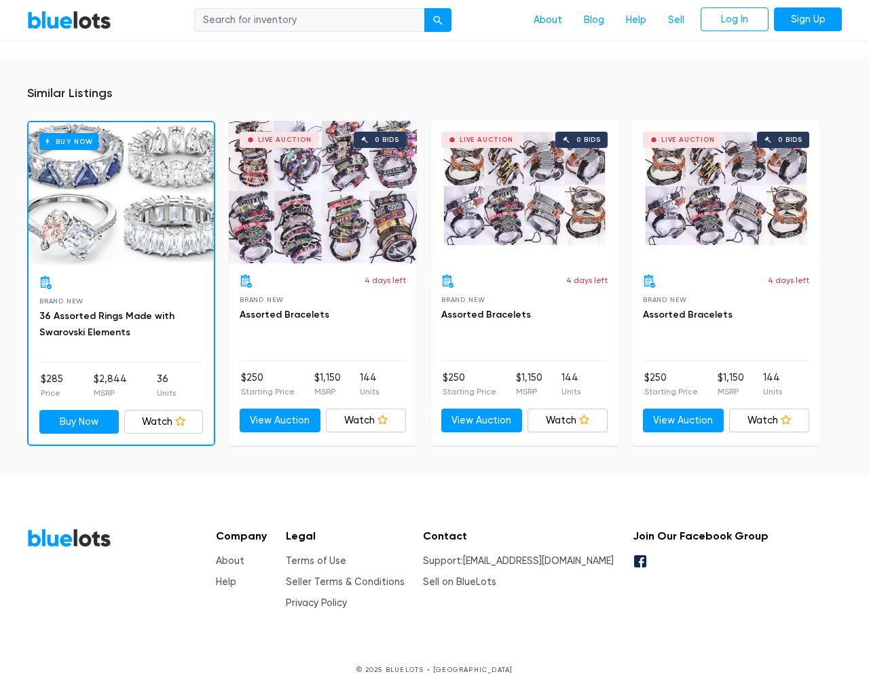
scroll to position [921, 0]
type input "the"
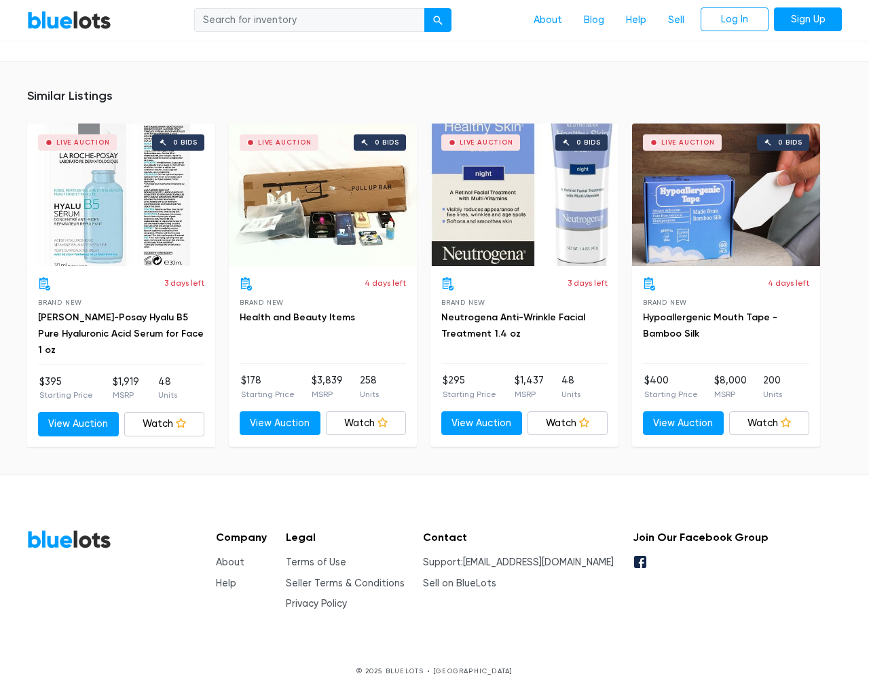
scroll to position [874, 0]
type input "the"
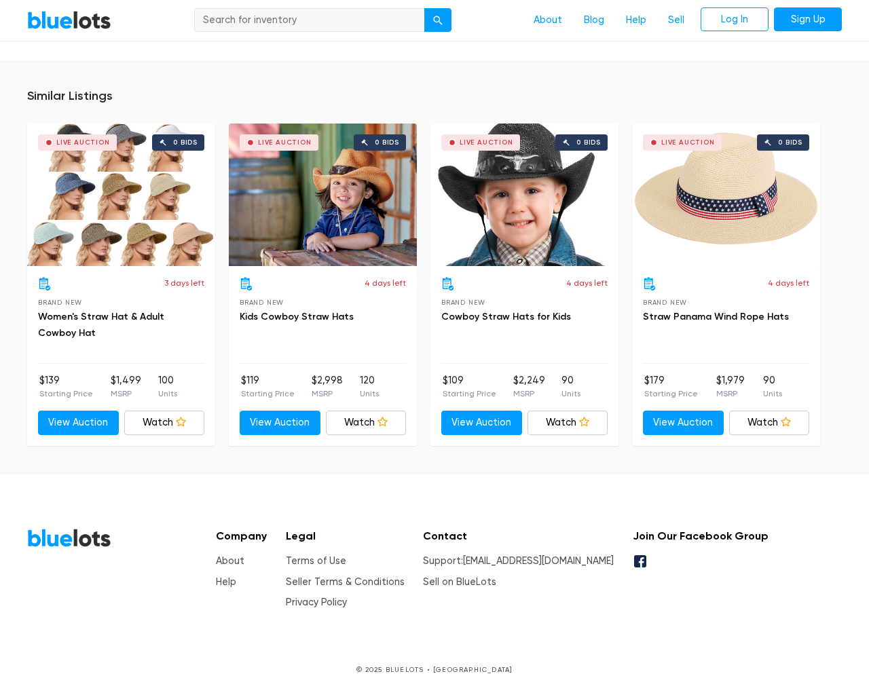
scroll to position [1155, 0]
type input "the"
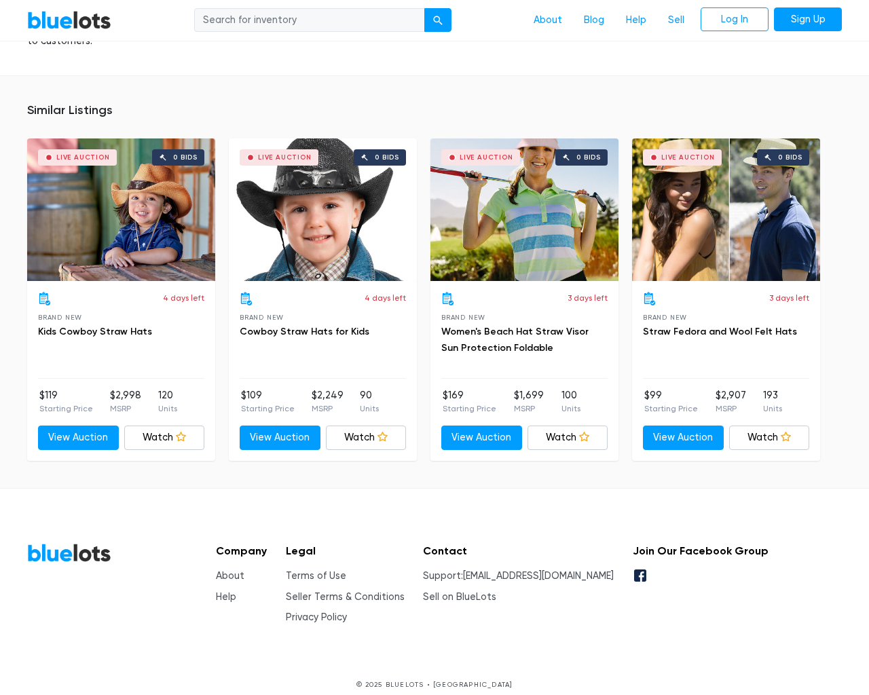
scroll to position [1408, 0]
type input "the"
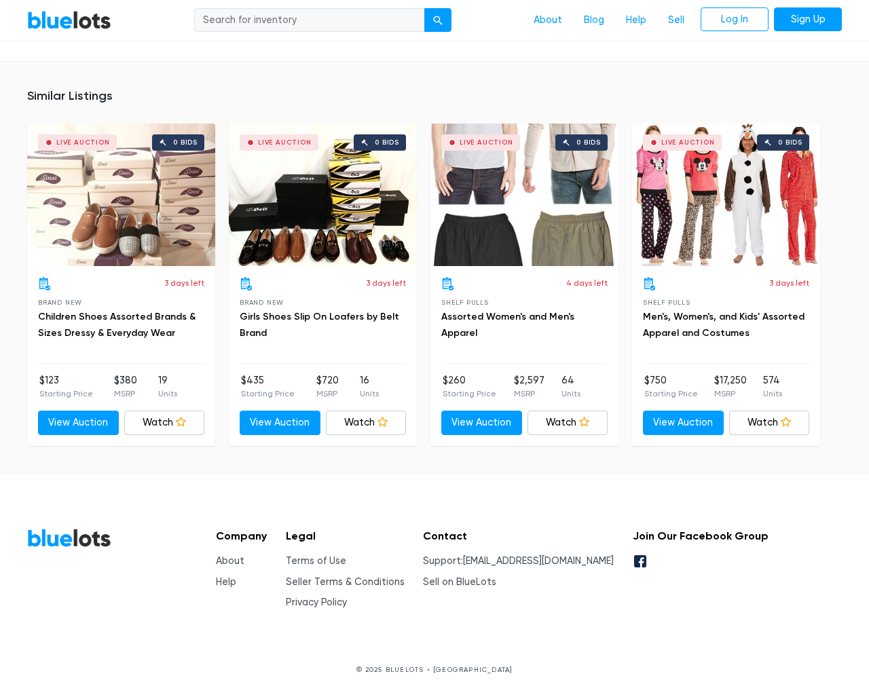
scroll to position [2294, 0]
type input "the"
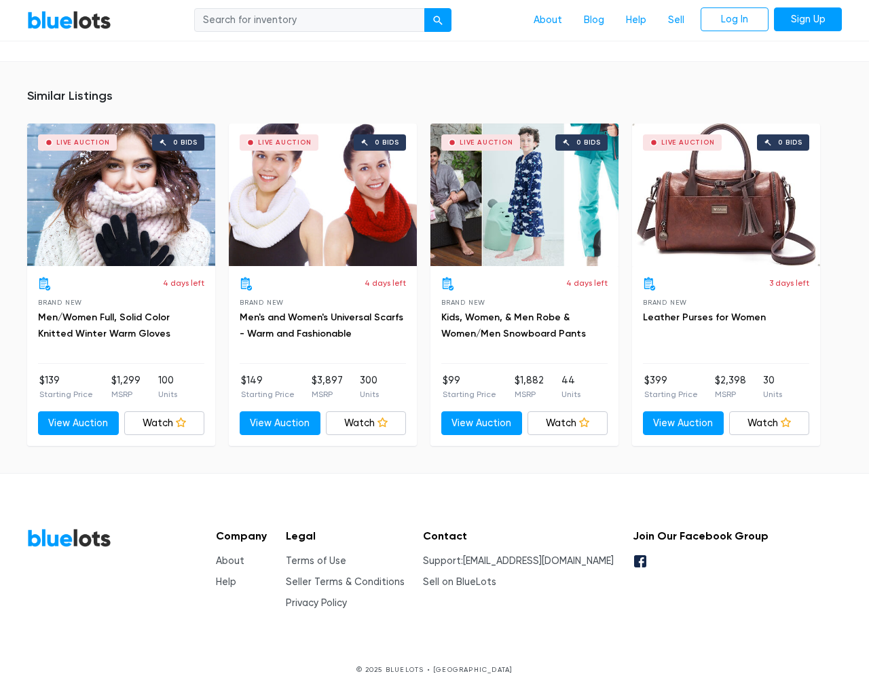
scroll to position [969, 0]
type input "the"
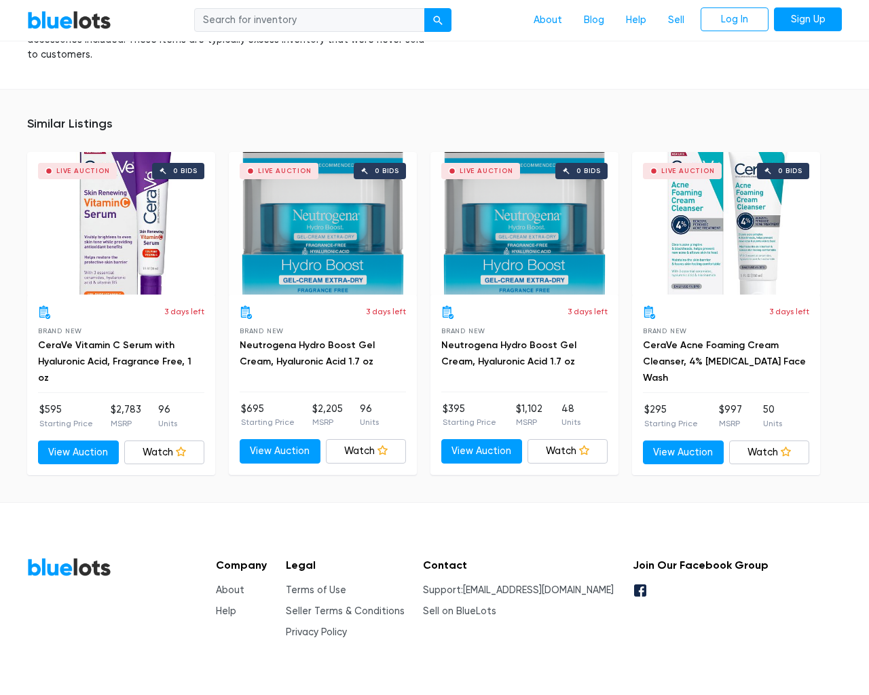
scroll to position [879, 0]
type input "the"
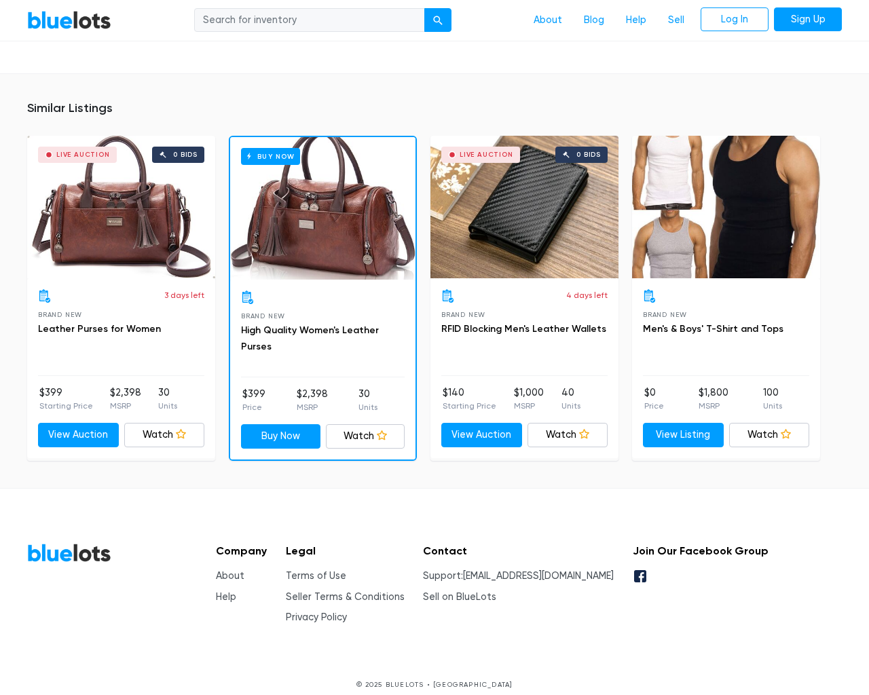
scroll to position [975, 0]
type input "the"
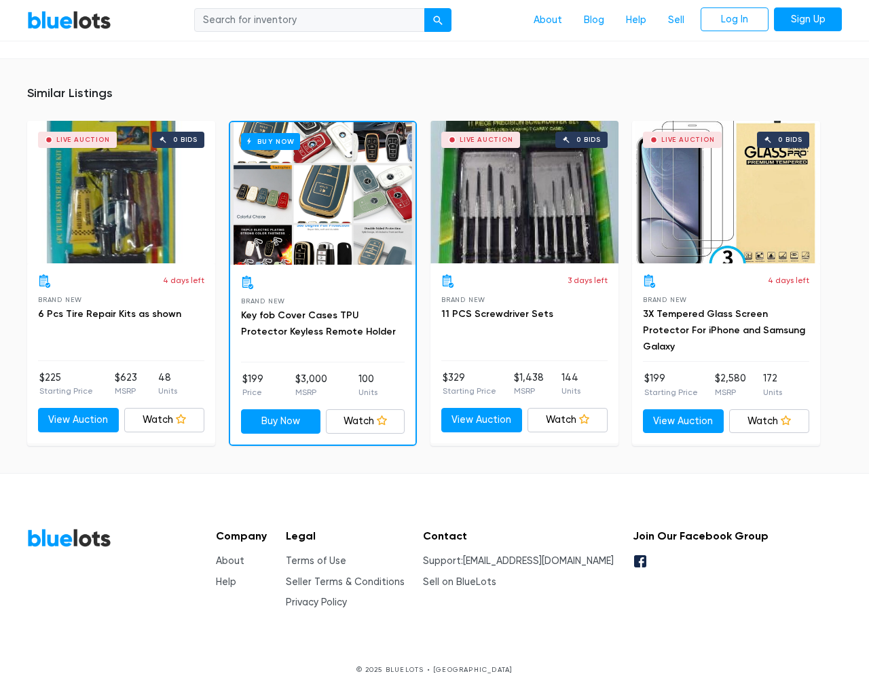
scroll to position [892, 0]
type input "the"
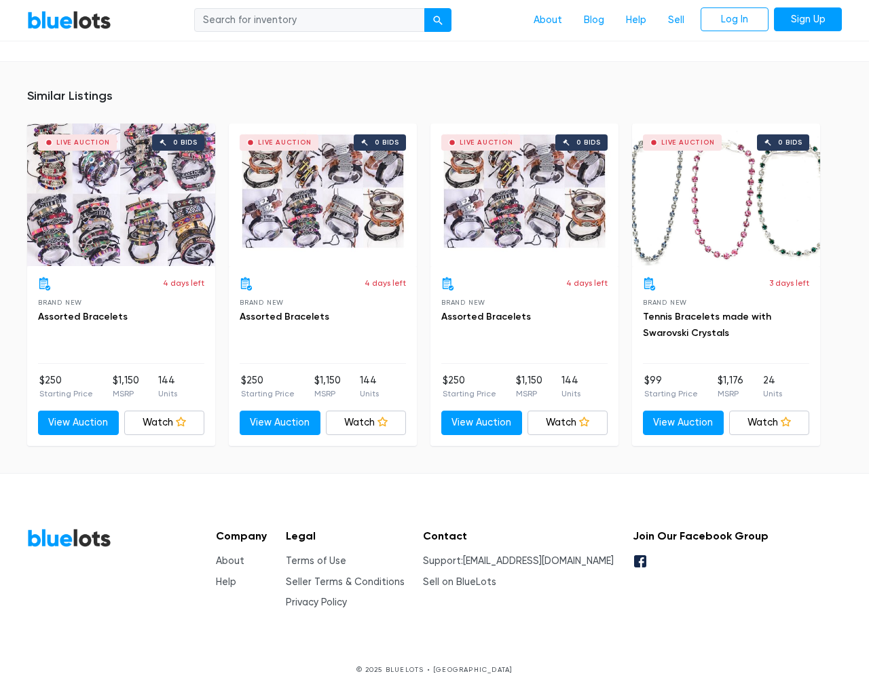
scroll to position [889, 0]
type input "the"
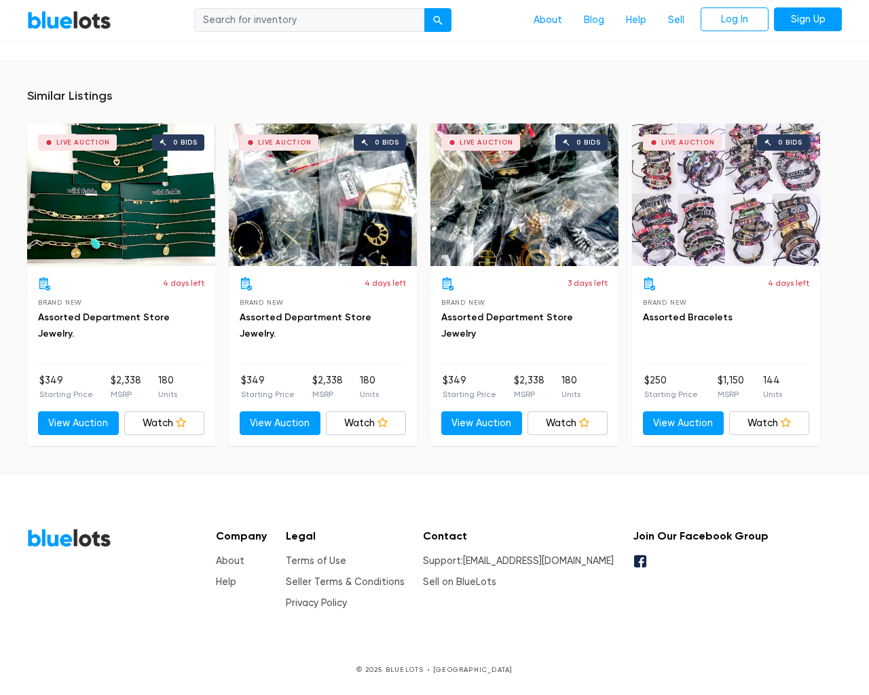
scroll to position [918, 0]
type input "the"
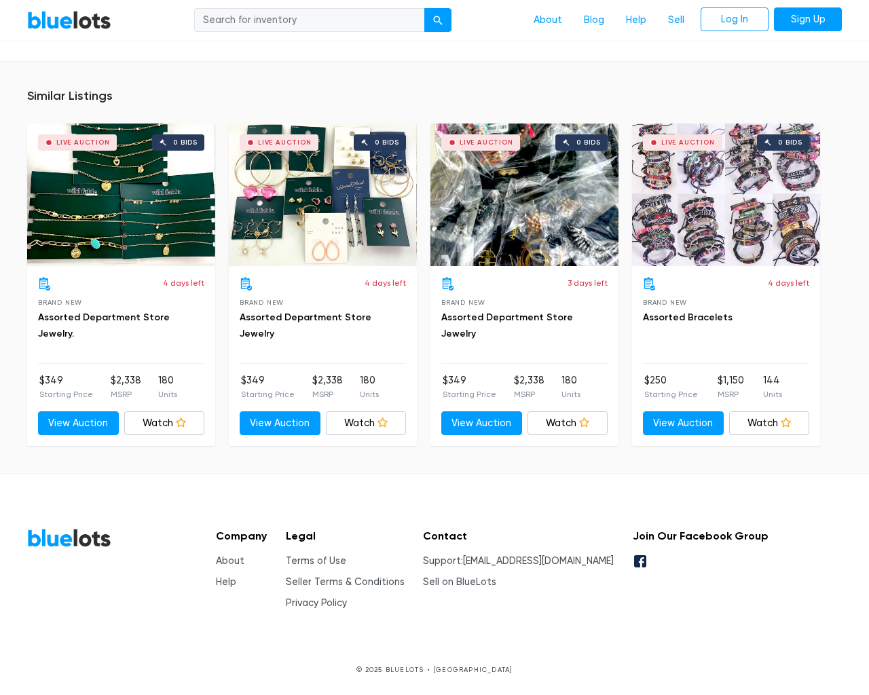
scroll to position [918, 0]
type input "the"
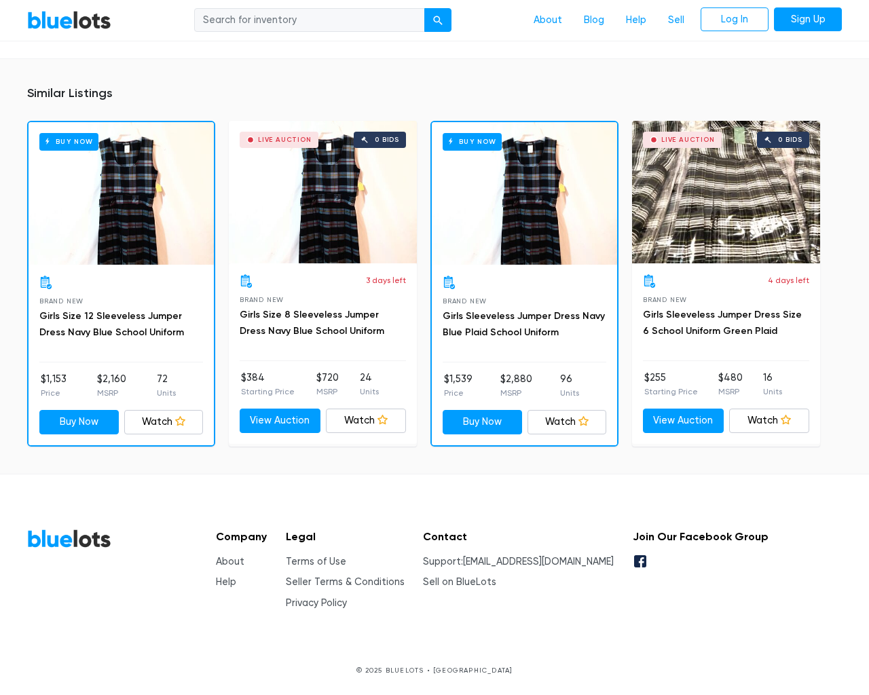
scroll to position [880, 0]
type input "the"
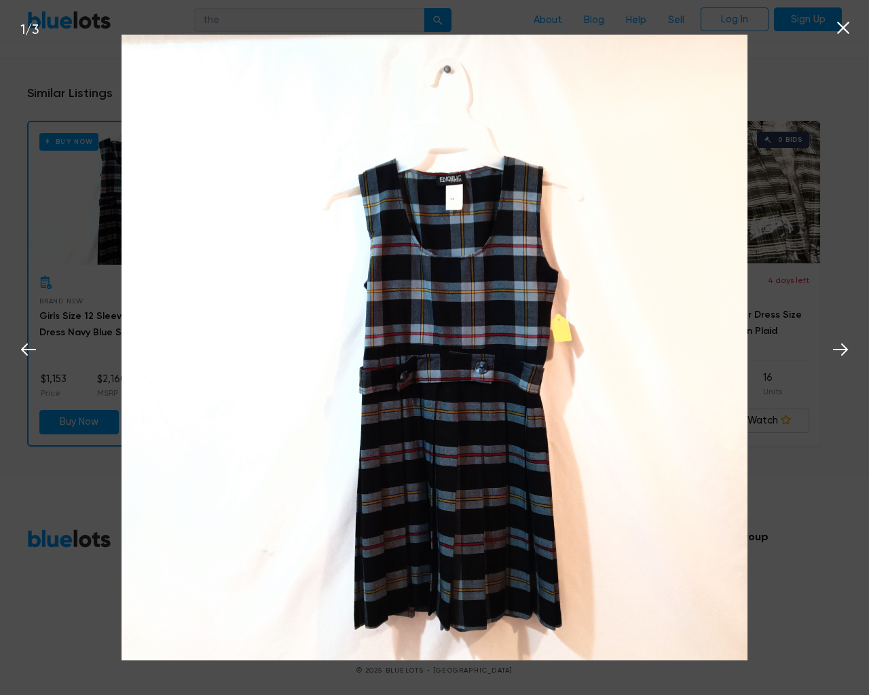
scroll to position [880, 0]
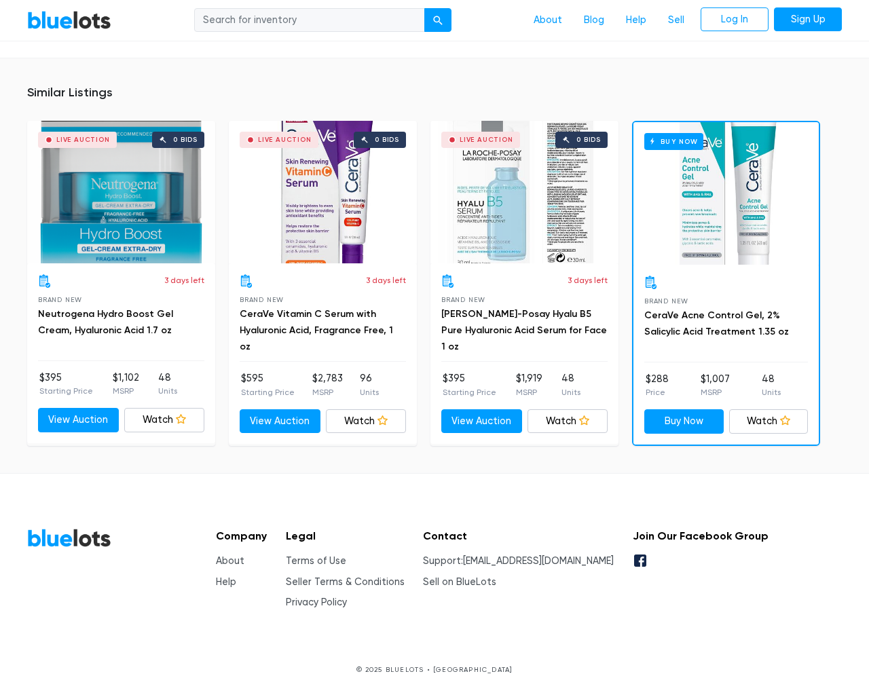
scroll to position [910, 0]
type input "the"
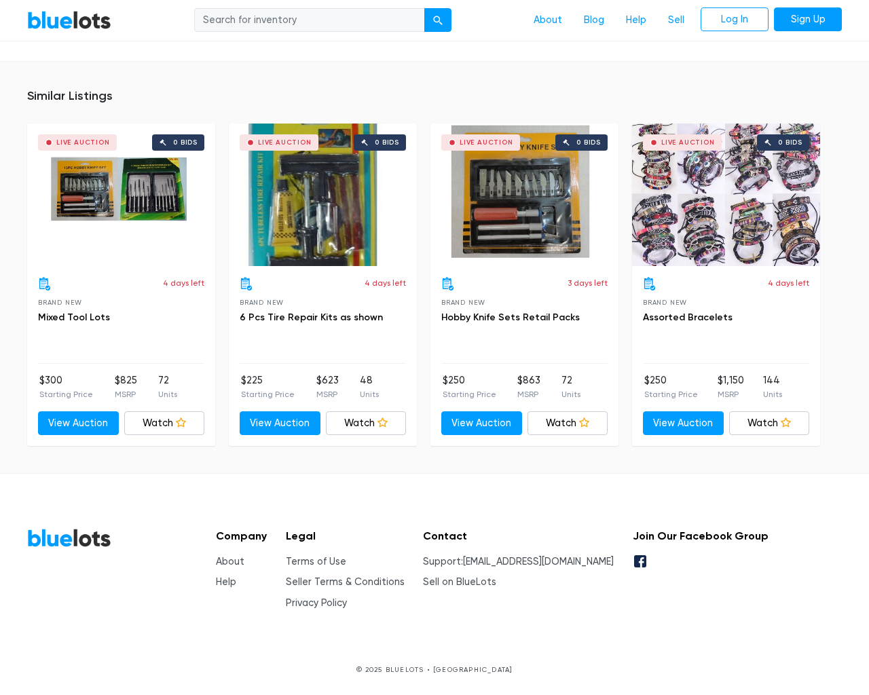
scroll to position [891, 0]
type input "the"
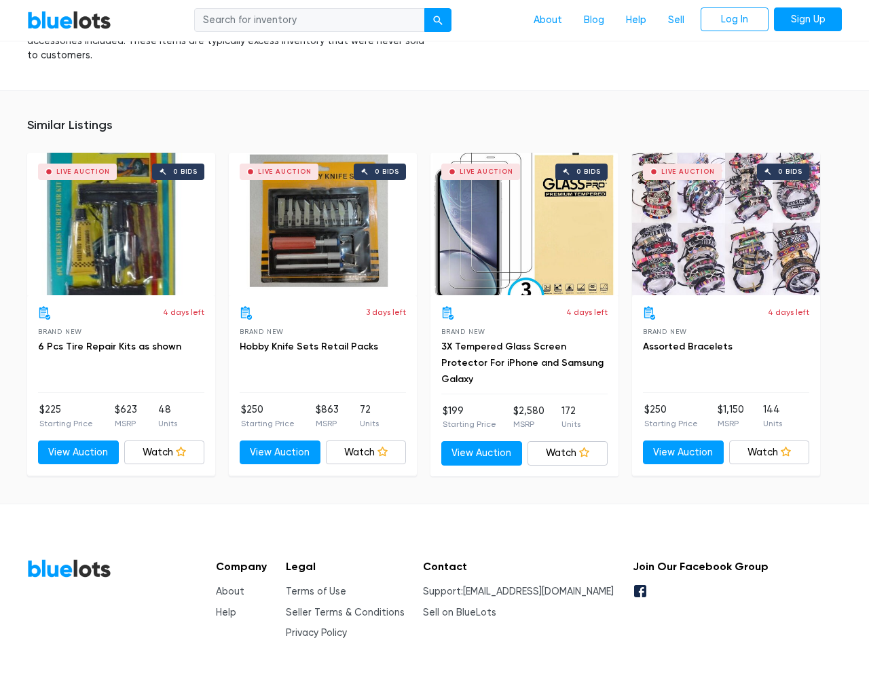
scroll to position [845, 0]
type input "the"
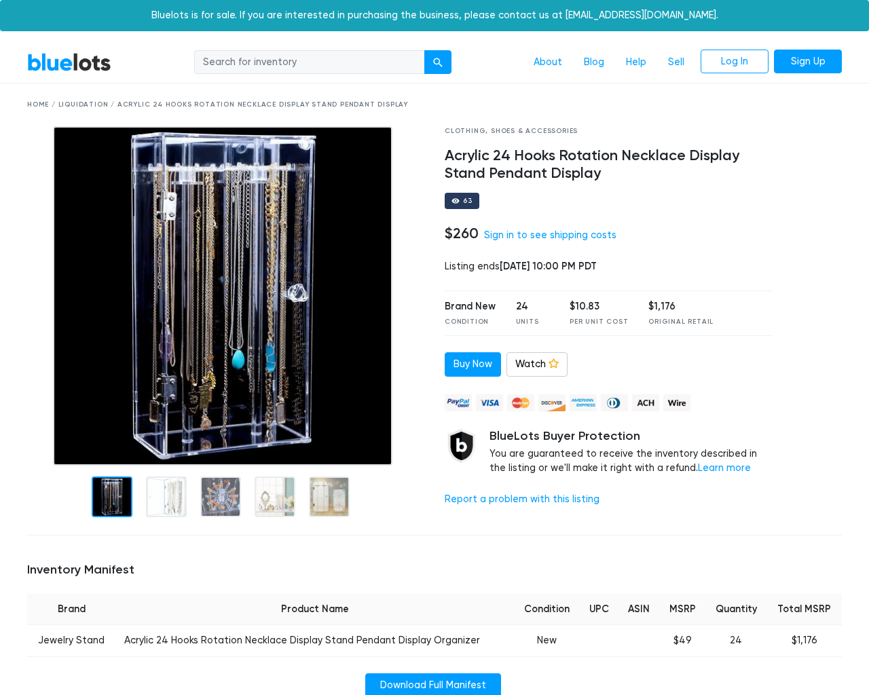
scroll to position [966, 0]
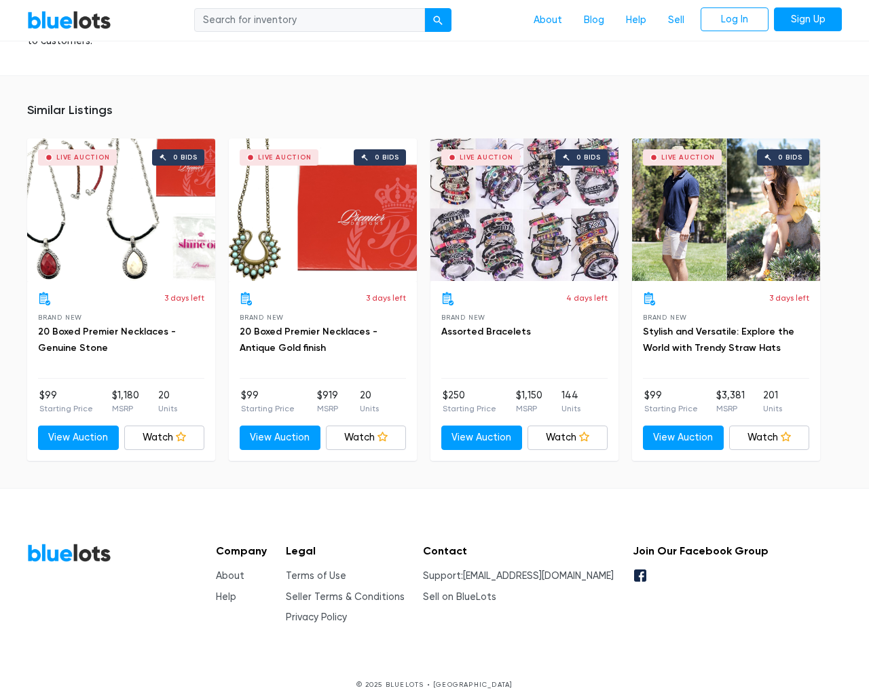
scroll to position [966, 0]
type input "the"
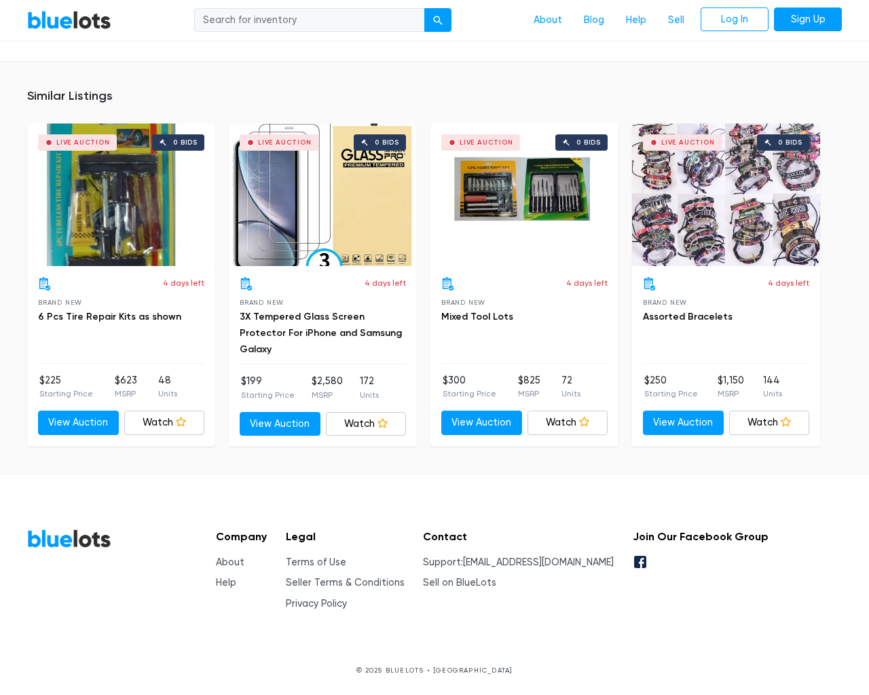
scroll to position [889, 0]
type input "the"
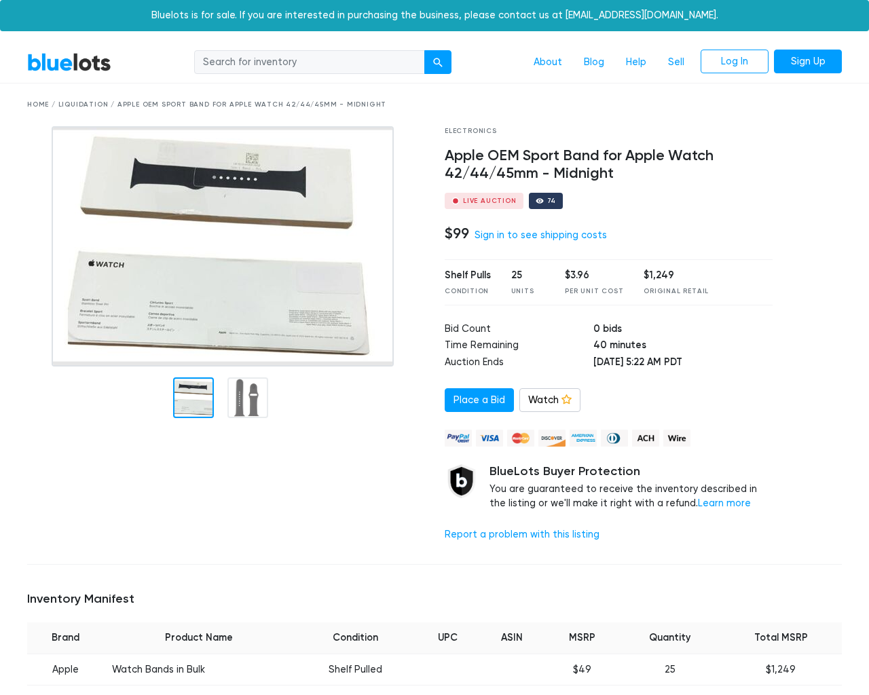
scroll to position [965, 0]
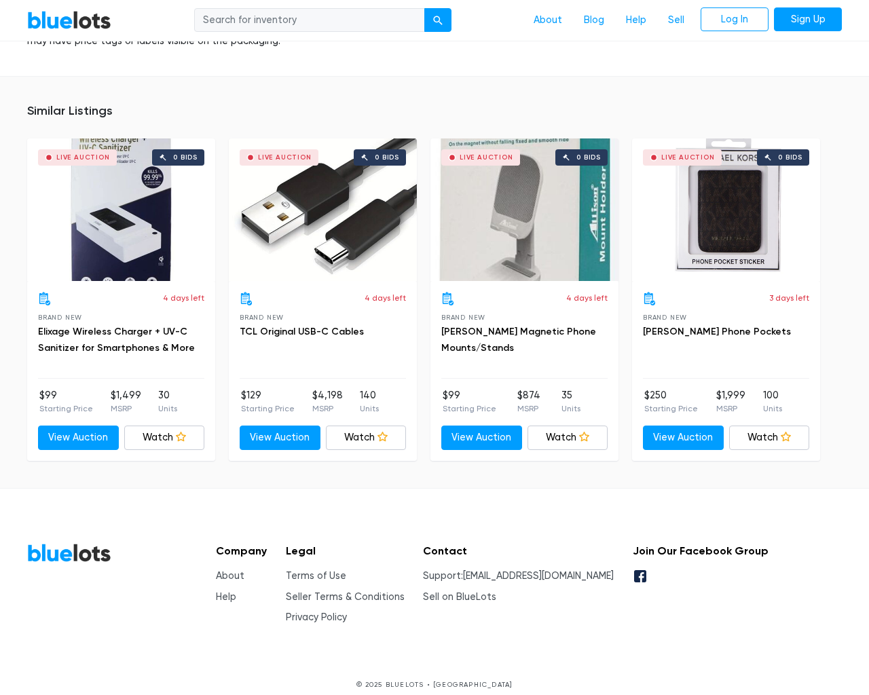
type input "the"
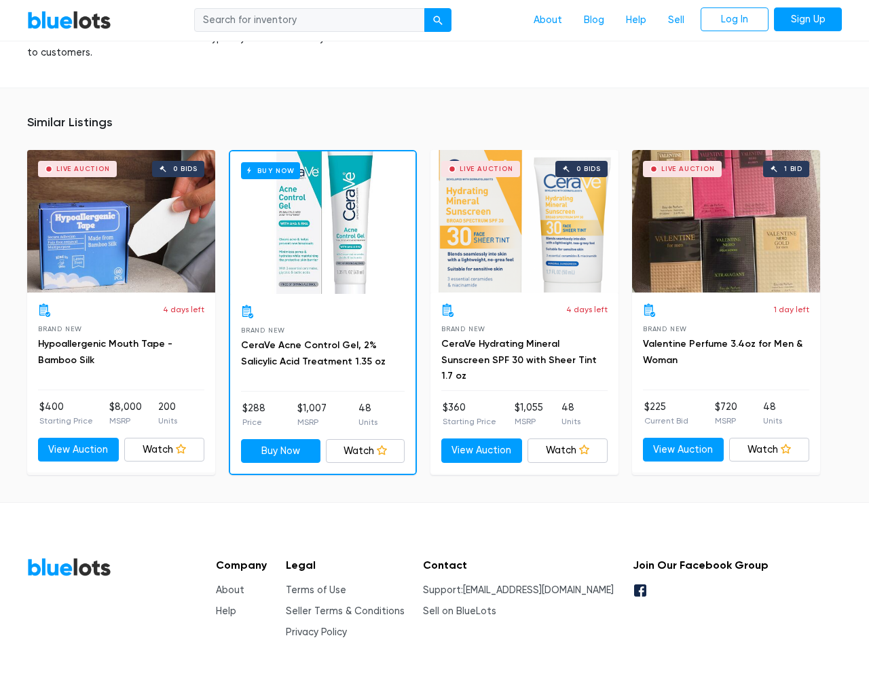
scroll to position [892, 0]
type input "the"
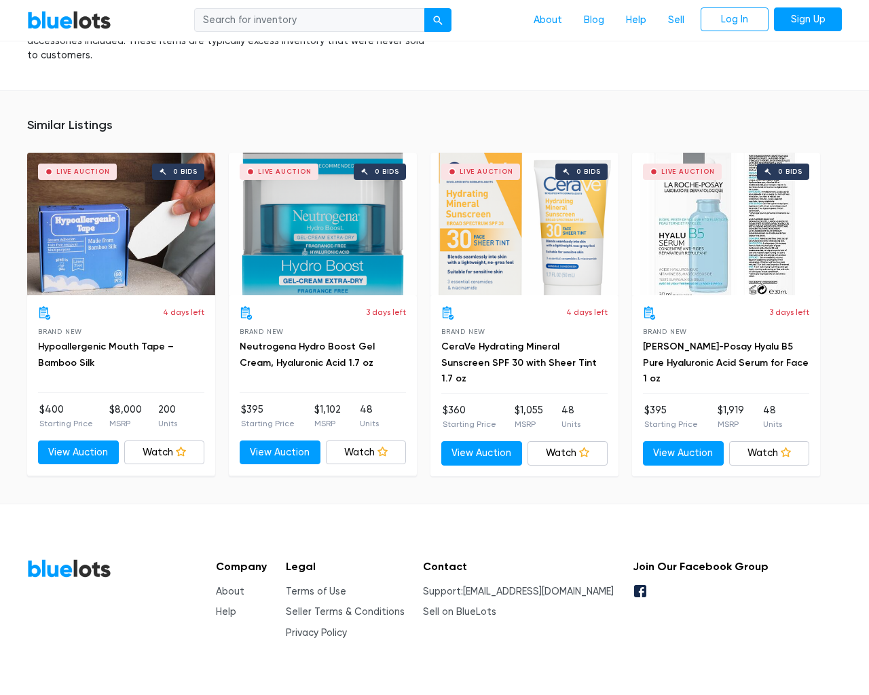
scroll to position [889, 0]
type input "the"
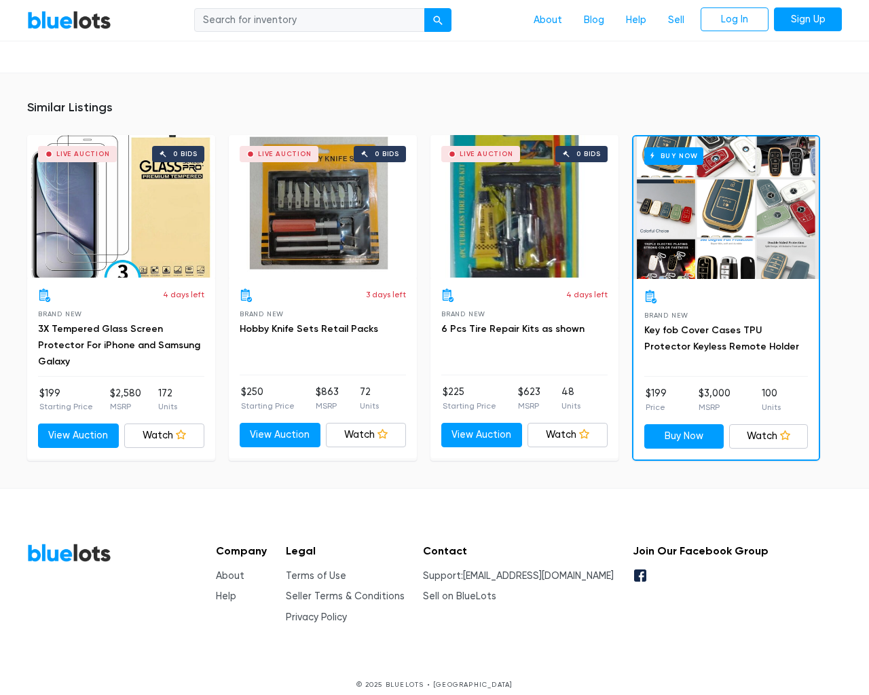
scroll to position [939, 0]
type input "the"
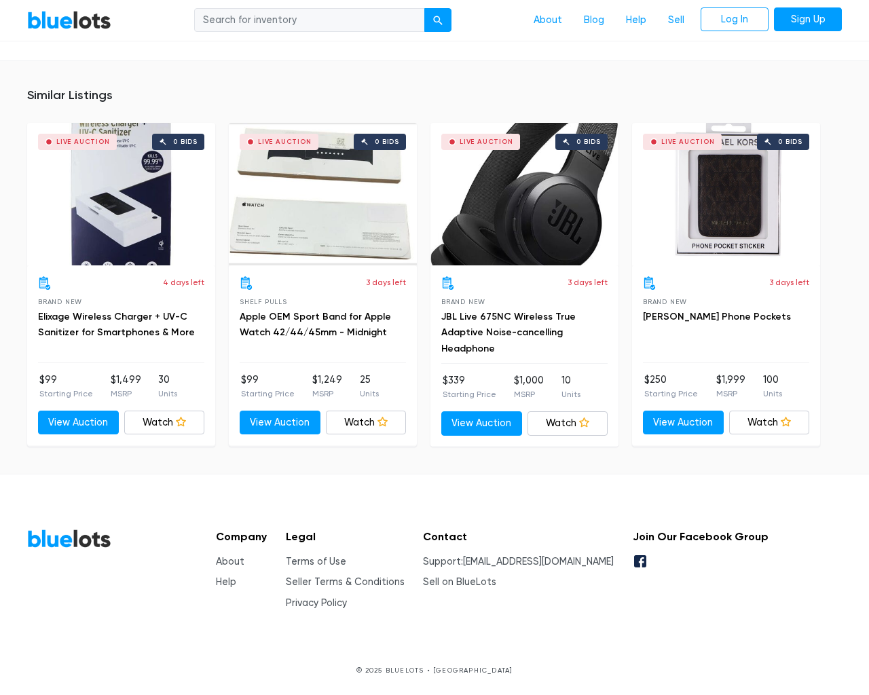
scroll to position [846, 0]
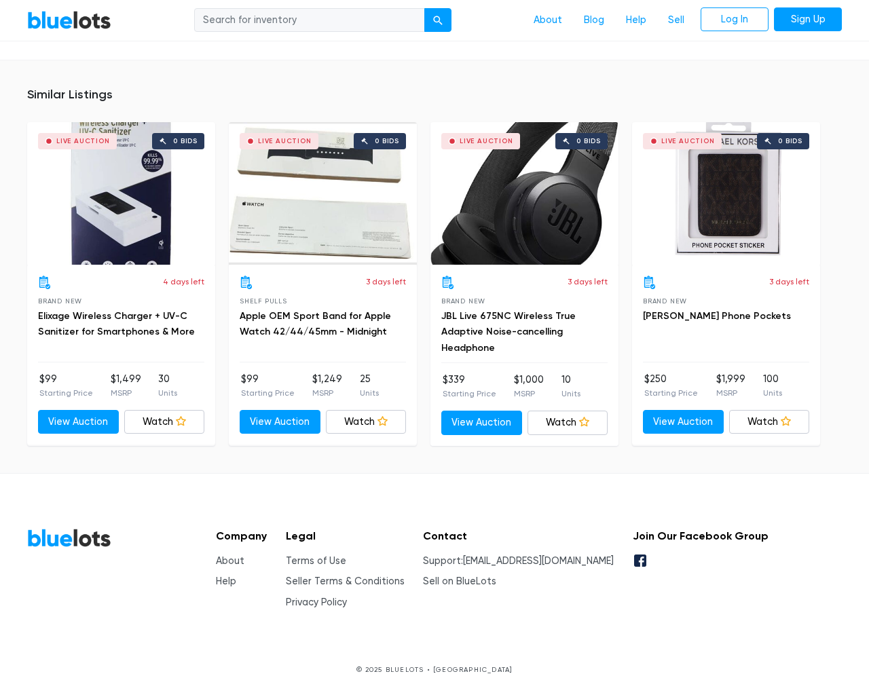
type input "the"
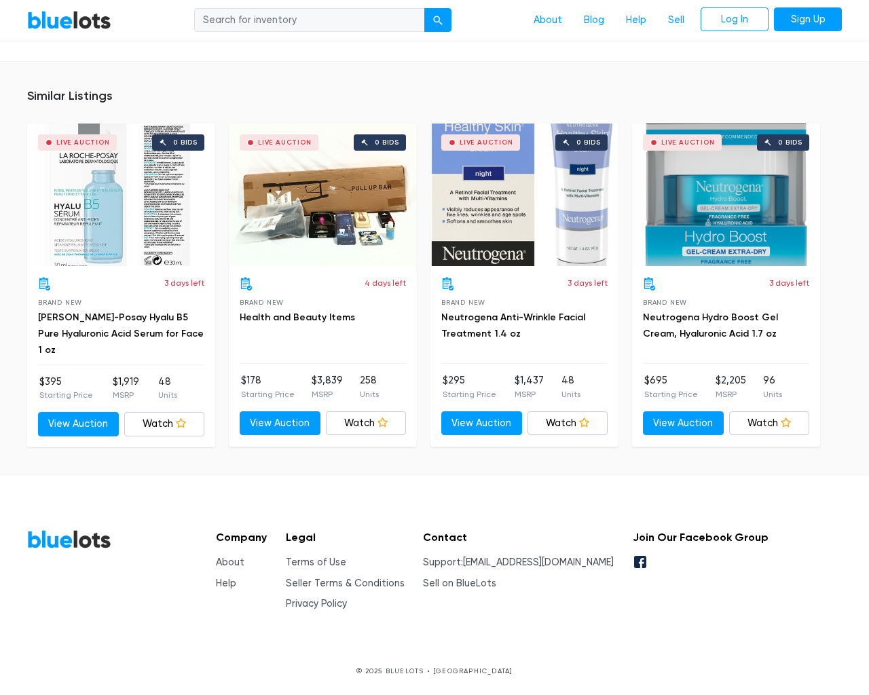
scroll to position [874, 0]
type input "the"
